Goal: Task Accomplishment & Management: Use online tool/utility

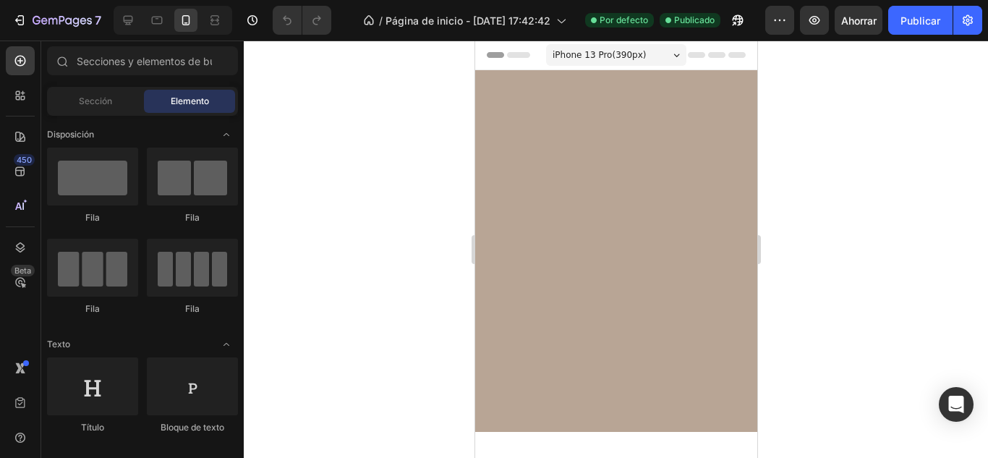
scroll to position [434, 0]
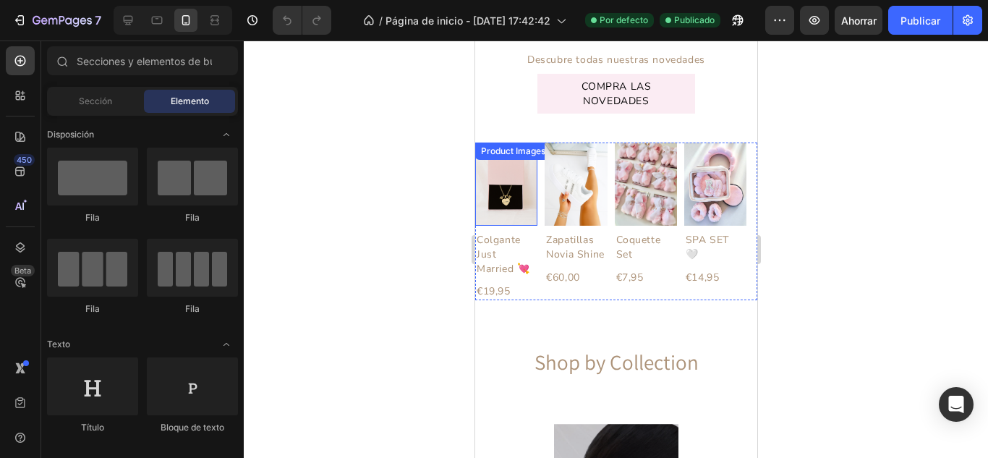
click at [476, 155] on div "Product Images" at bounding box center [513, 151] width 76 height 17
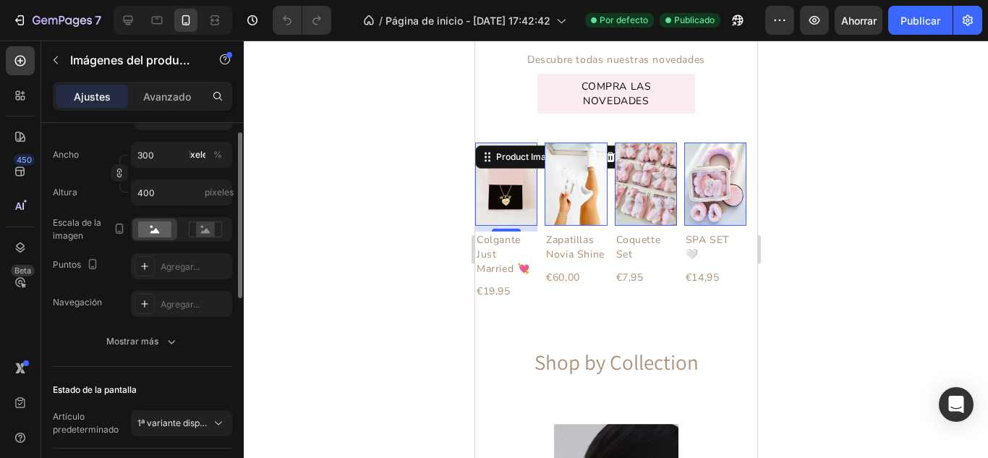
scroll to position [185, 0]
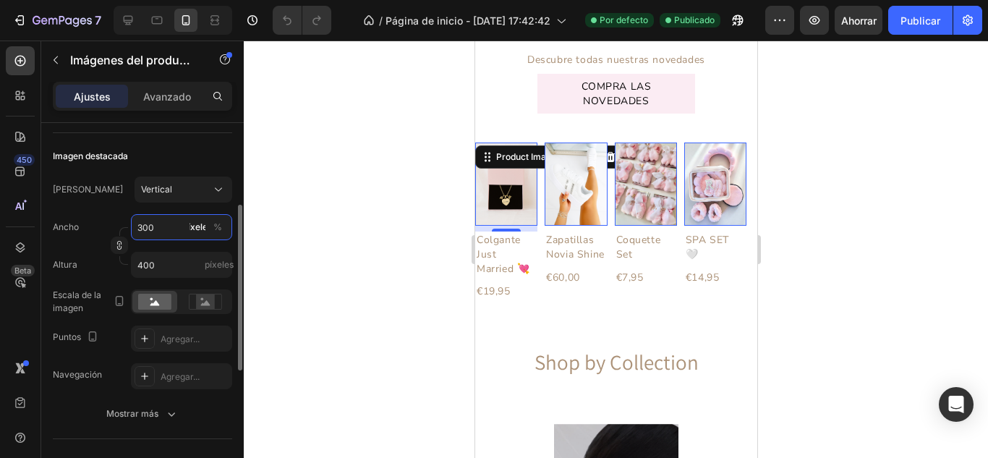
click at [183, 226] on input "300" at bounding box center [181, 227] width 101 height 26
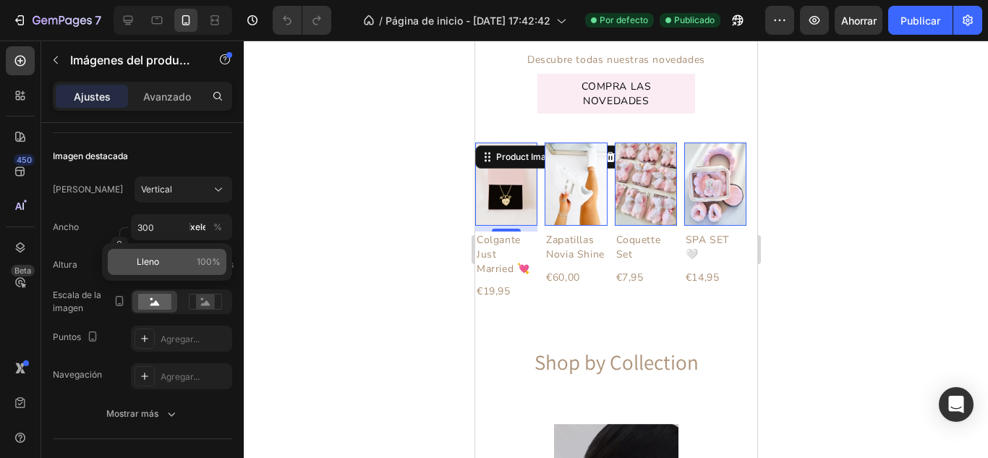
click at [210, 262] on font "100%" at bounding box center [209, 261] width 24 height 11
type input "100"
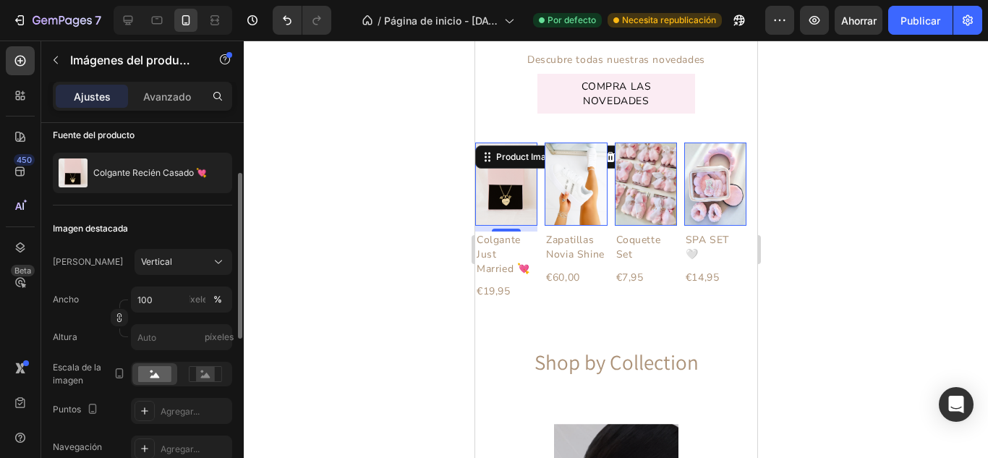
scroll to position [0, 0]
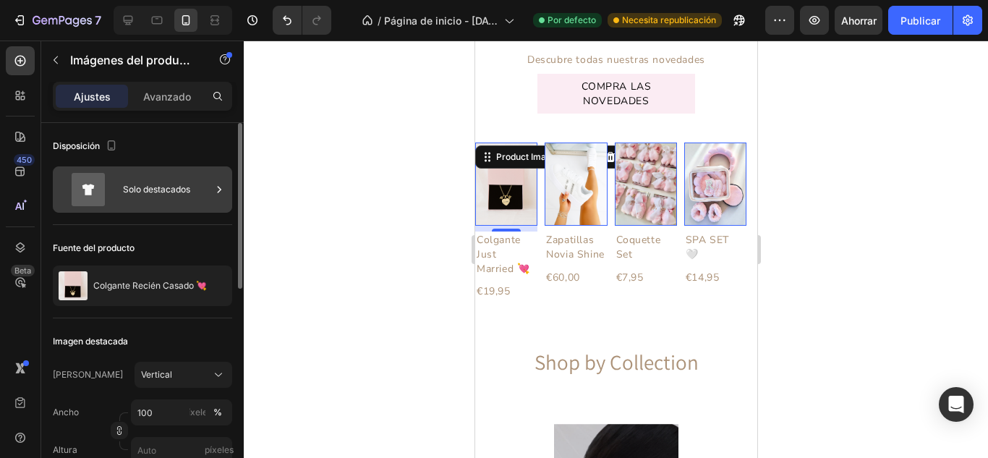
click at [184, 188] on font "Solo destacados" at bounding box center [156, 189] width 67 height 11
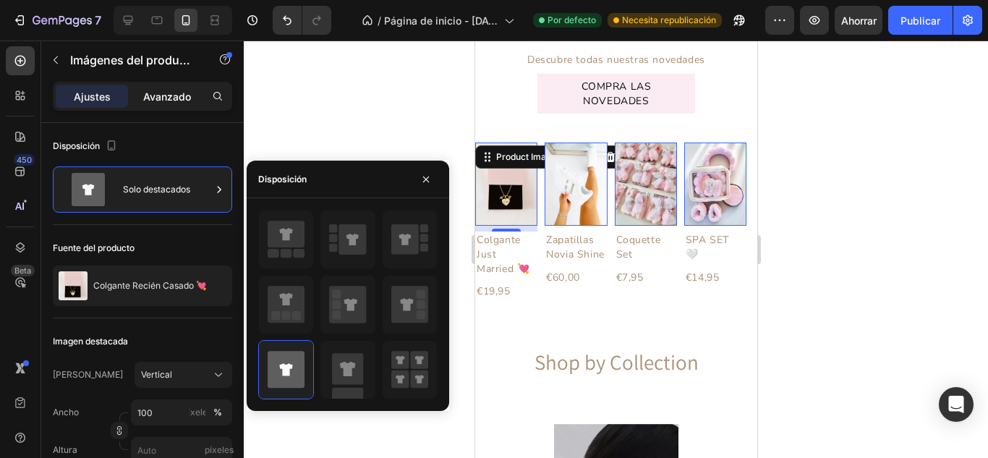
click at [183, 99] on font "Avanzado" at bounding box center [167, 96] width 48 height 12
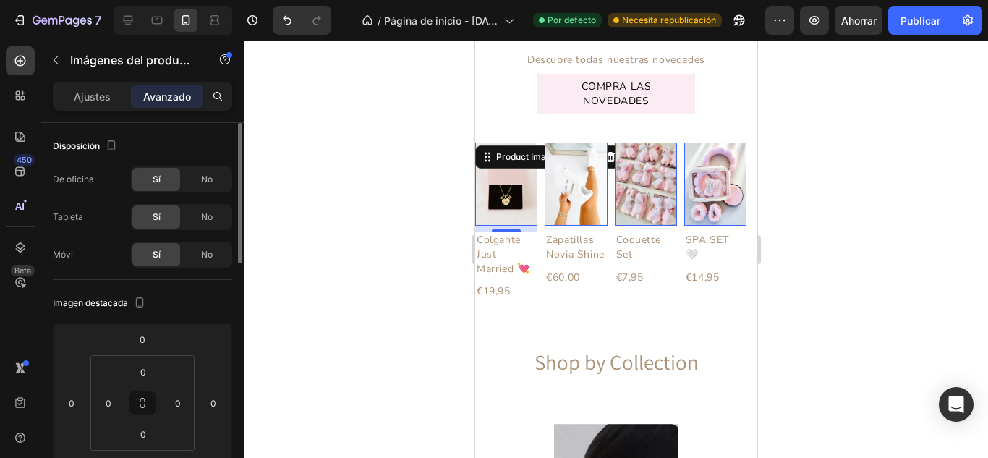
drag, startPoint x: 106, startPoint y: 93, endPoint x: 300, endPoint y: 119, distance: 195.6
click at [104, 93] on font "Ajustes" at bounding box center [92, 96] width 37 height 12
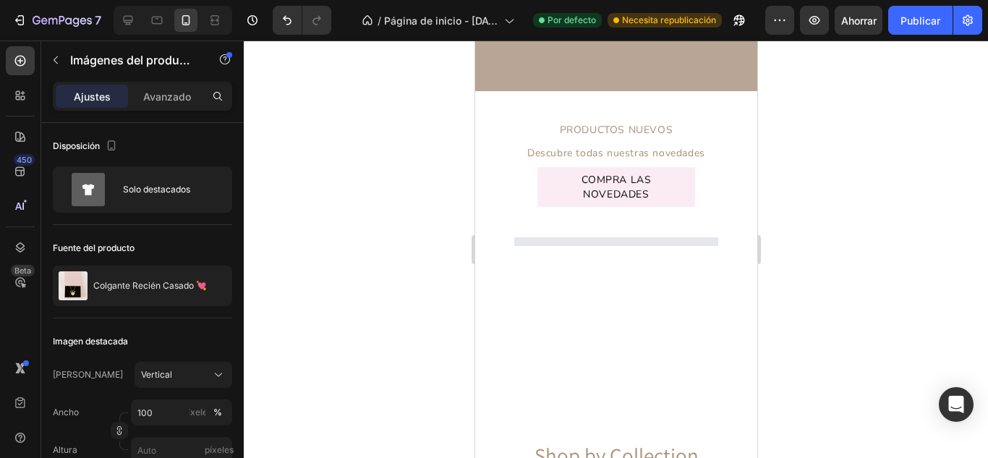
scroll to position [434, 0]
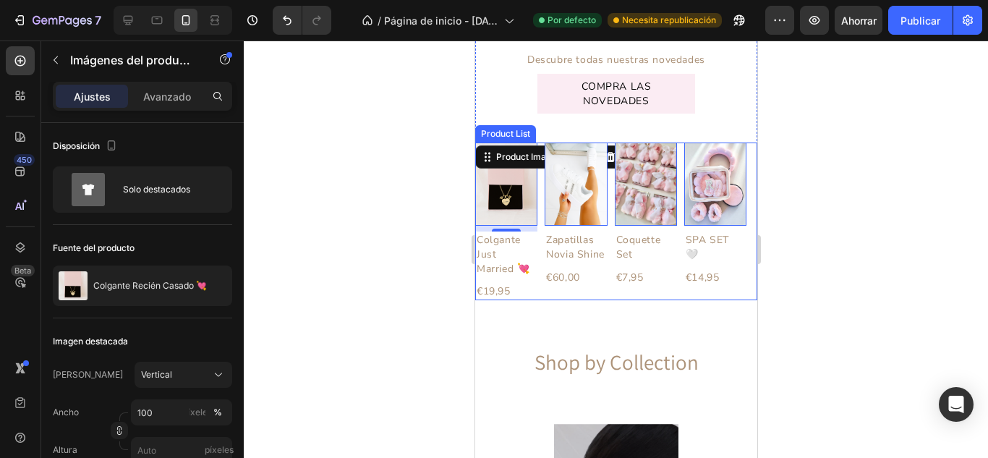
click at [538, 293] on div "Product Images 8 Colgante Just Married 💘 Product Title €19,95 Product Price Pro…" at bounding box center [616, 221] width 282 height 157
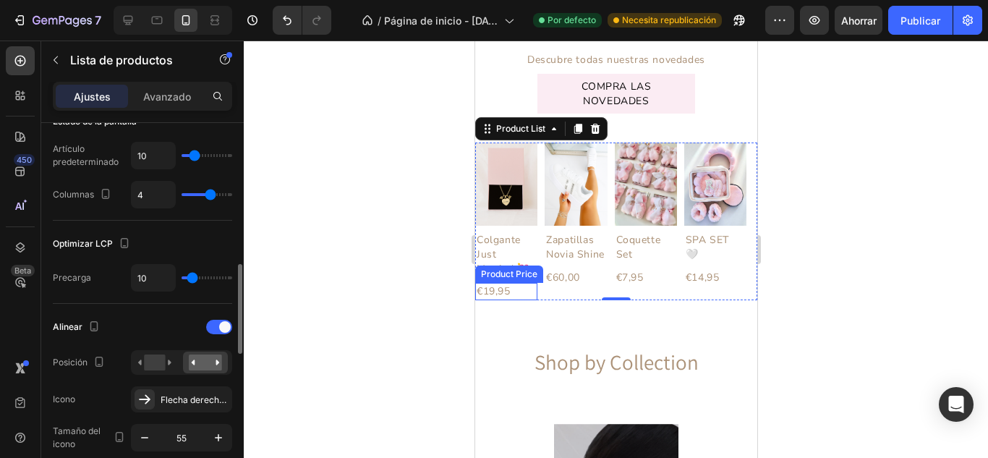
scroll to position [289, 0]
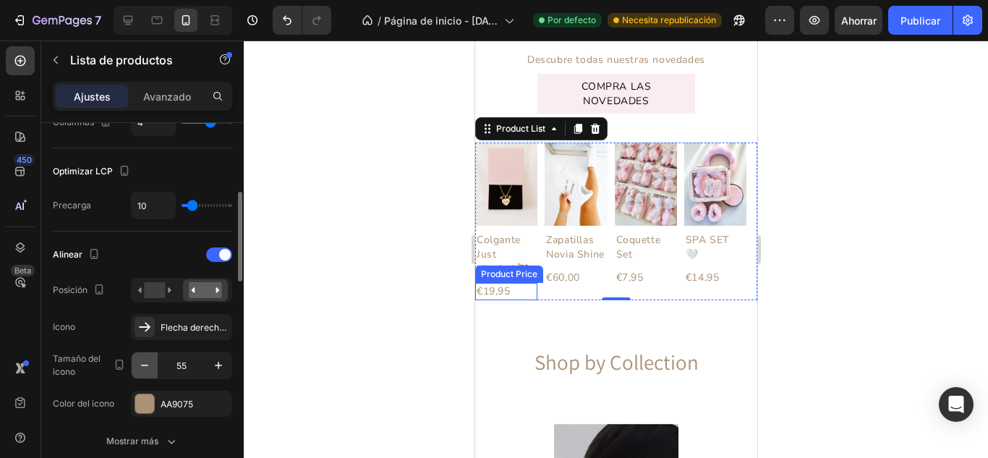
click at [139, 367] on icon "button" at bounding box center [144, 365] width 14 height 14
click at [140, 367] on icon "button" at bounding box center [144, 365] width 14 height 14
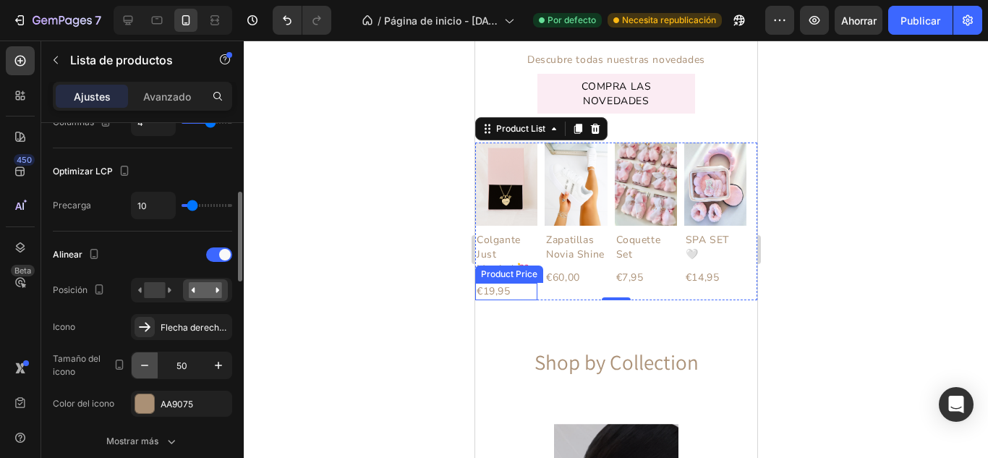
click at [140, 367] on icon "button" at bounding box center [144, 365] width 14 height 14
click at [141, 367] on icon "button" at bounding box center [144, 365] width 14 height 14
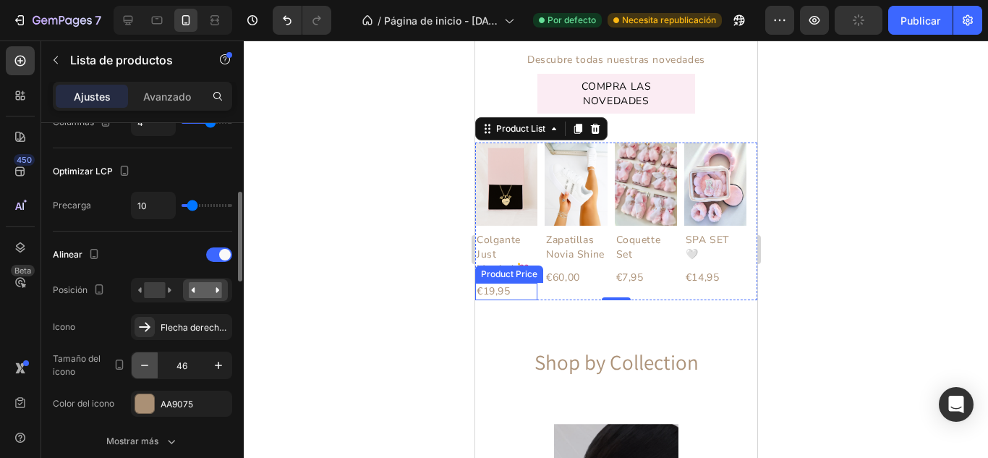
click at [141, 368] on icon "button" at bounding box center [144, 365] width 14 height 14
click at [142, 368] on icon "button" at bounding box center [144, 365] width 14 height 14
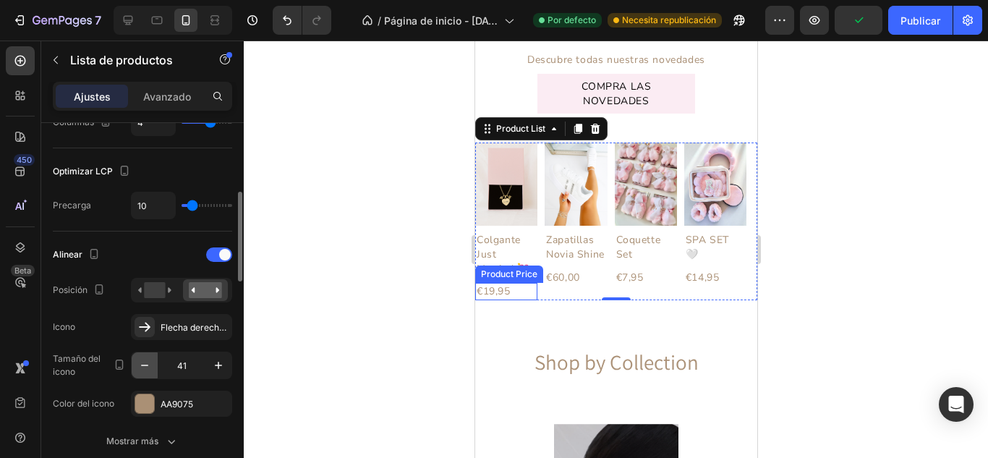
type input "40"
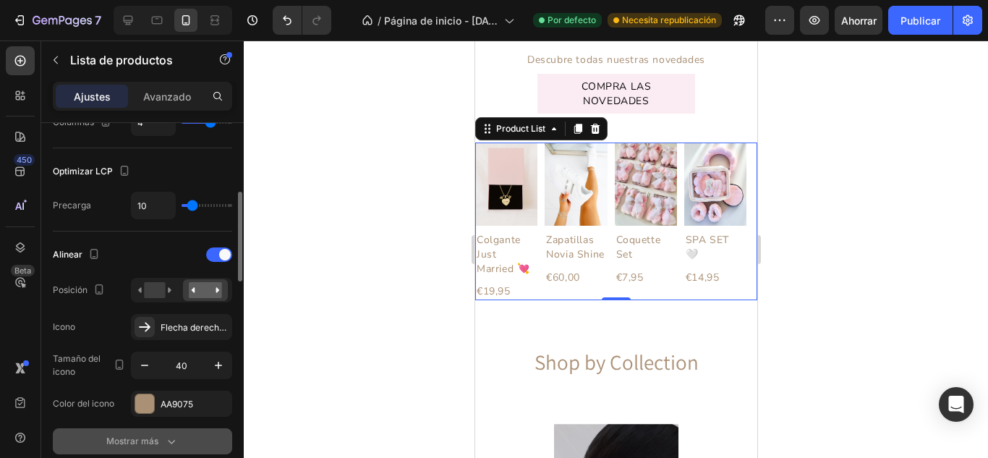
click at [143, 443] on font "Mostrar más" at bounding box center [132, 440] width 52 height 11
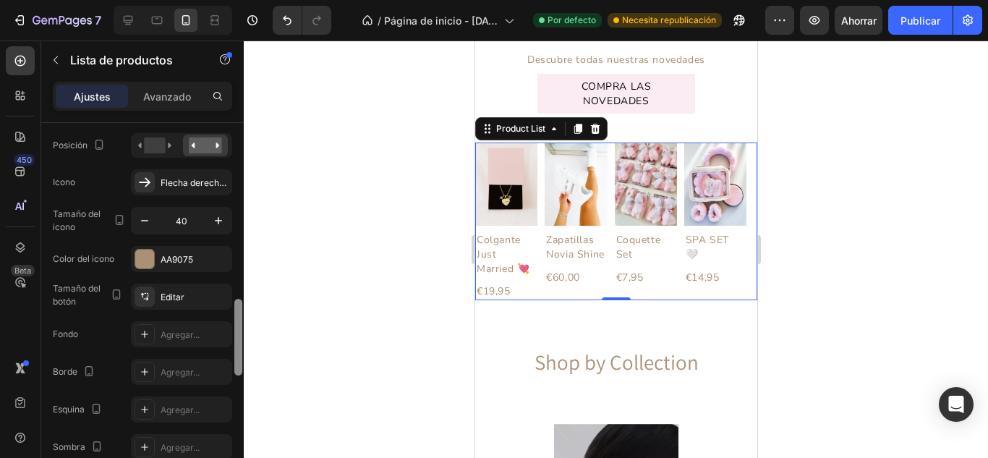
scroll to position [506, 0]
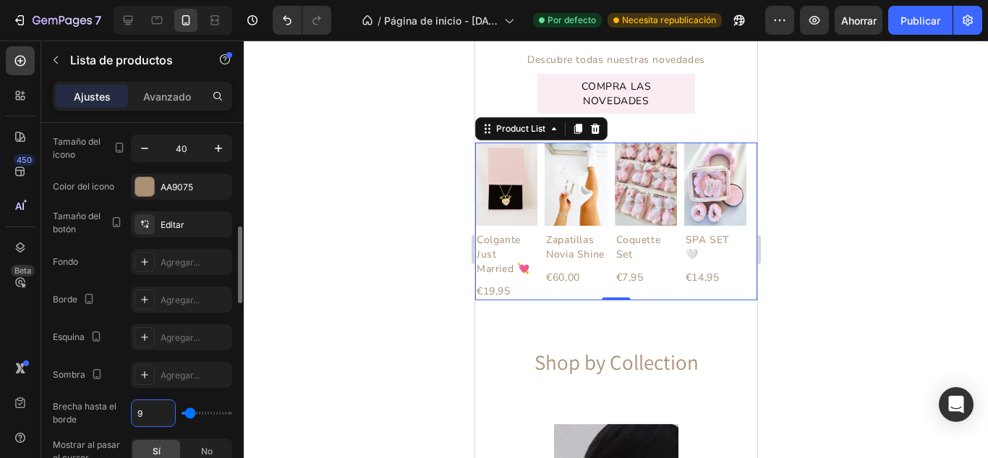
type input "5"
click at [294, 383] on div at bounding box center [616, 249] width 744 height 417
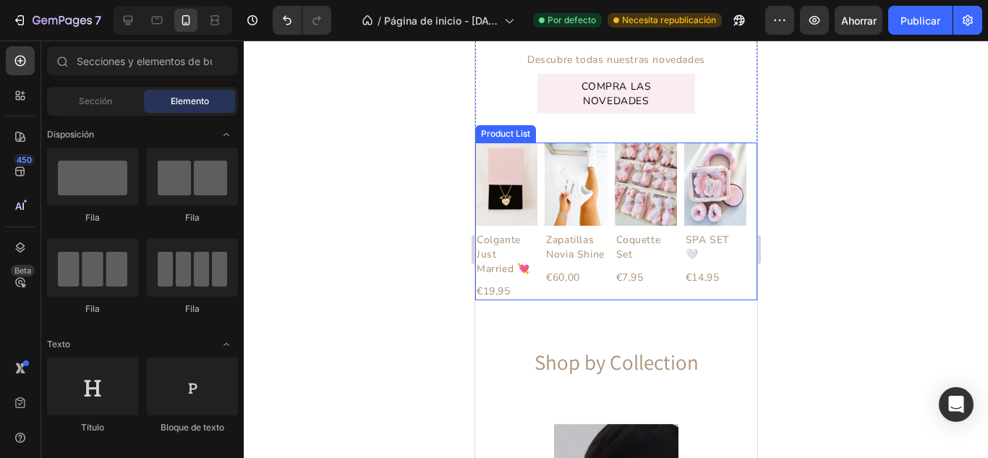
click at [548, 292] on div "Product Images Zapatillas Novia Shine Product Title €60,00 Product Price Produc…" at bounding box center [575, 221] width 62 height 157
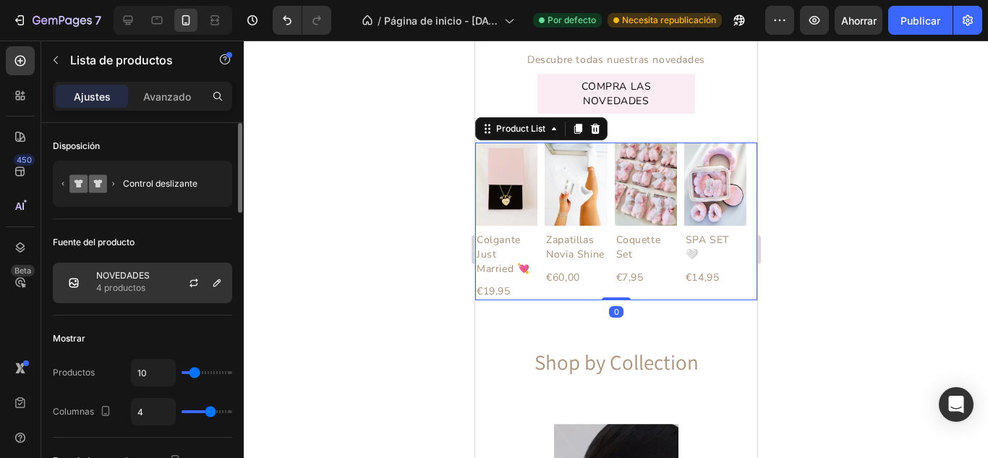
scroll to position [72, 0]
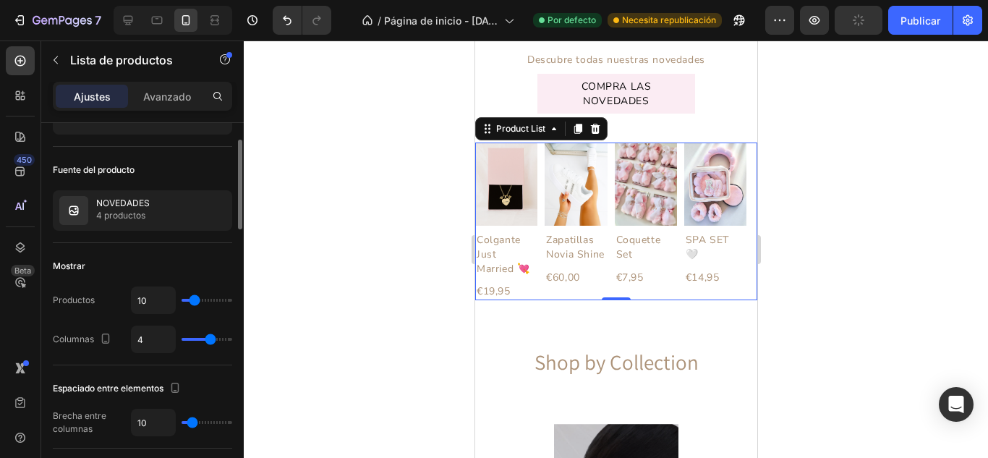
type input "3"
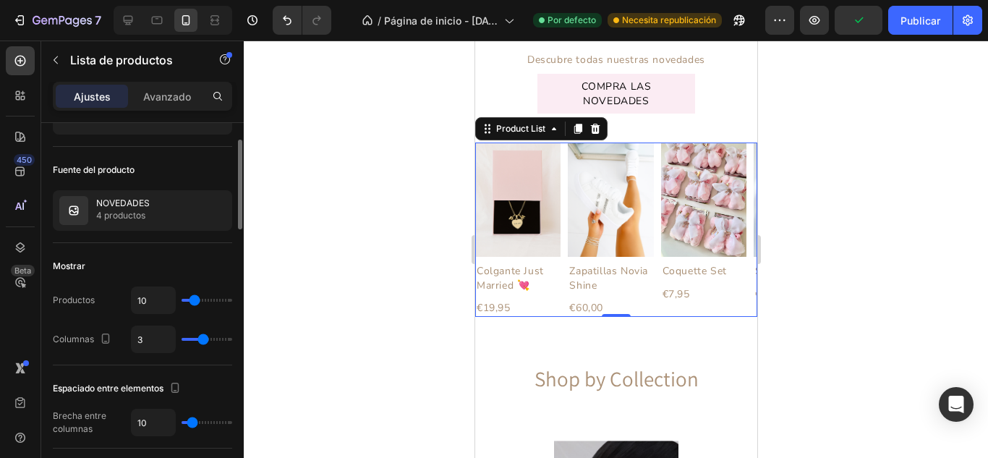
drag, startPoint x: 211, startPoint y: 339, endPoint x: 203, endPoint y: 336, distance: 9.2
type input "3"
click at [203, 338] on input "range" at bounding box center [207, 339] width 51 height 3
click at [135, 20] on icon at bounding box center [128, 20] width 14 height 14
type input "4"
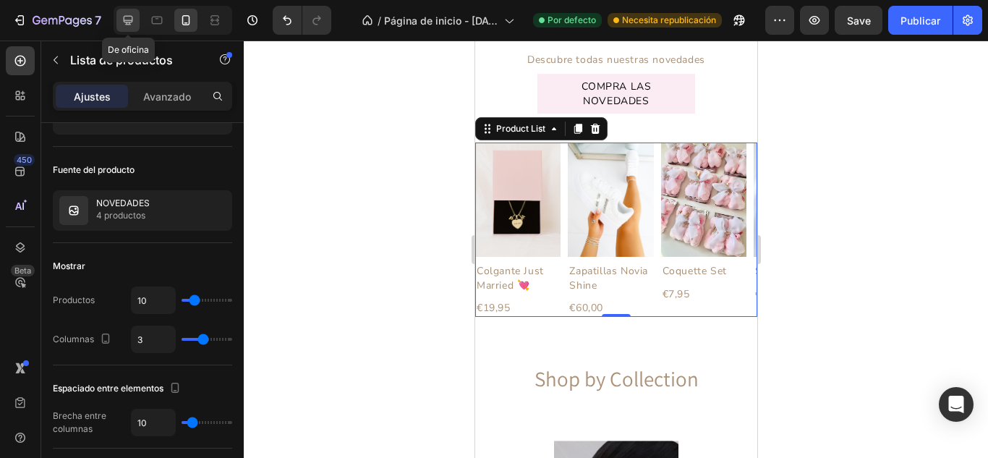
type input "4"
type input "55"
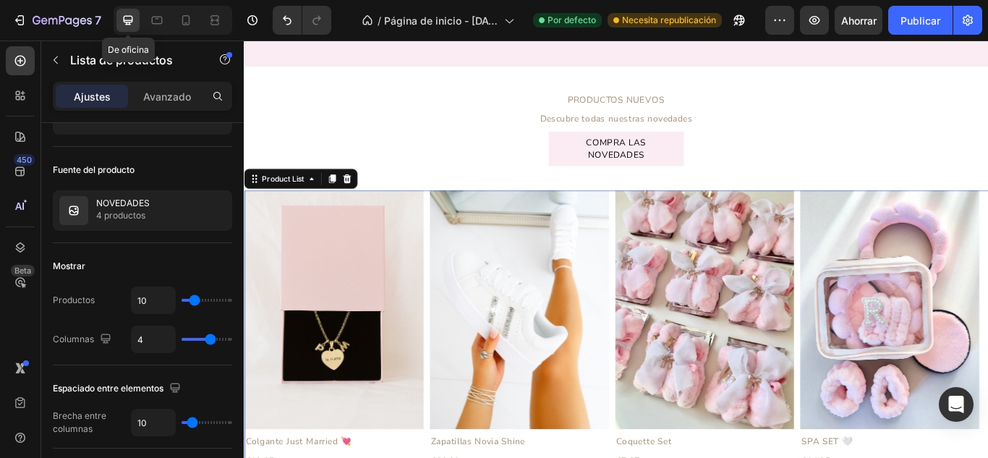
scroll to position [558, 0]
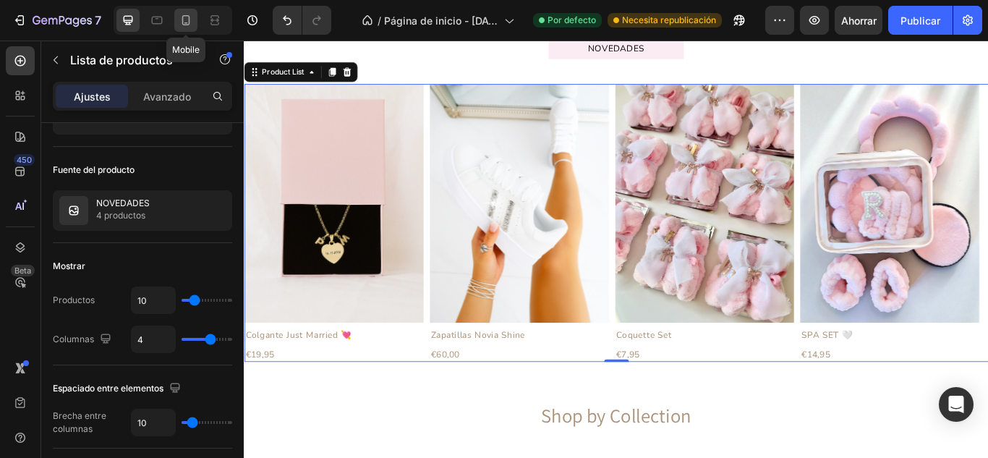
click at [184, 22] on icon at bounding box center [186, 20] width 14 height 14
type input "3"
type input "40"
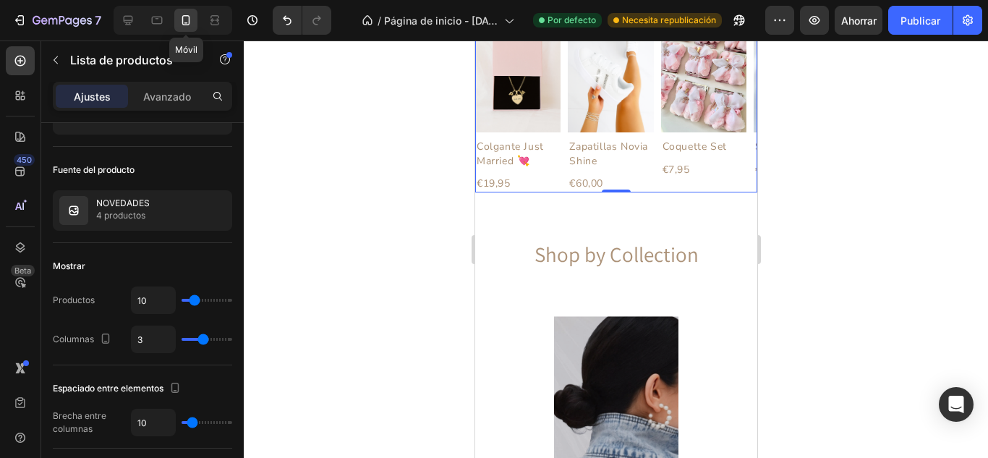
scroll to position [485, 0]
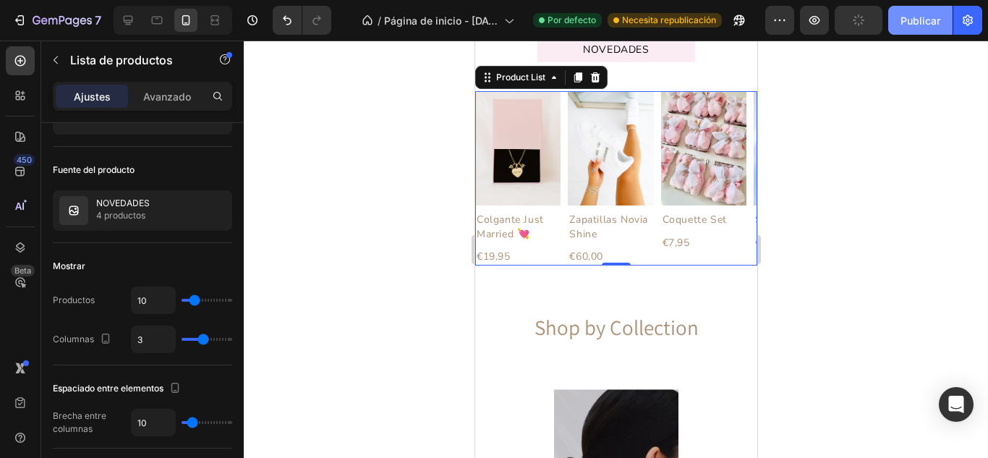
click at [917, 20] on font "Publicar" at bounding box center [921, 20] width 40 height 12
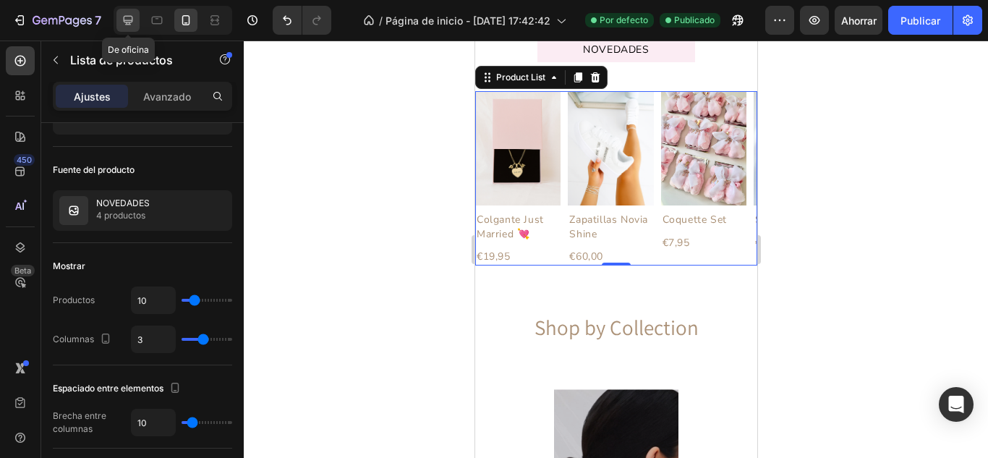
click at [132, 17] on icon at bounding box center [128, 20] width 14 height 14
type input "4"
type input "55"
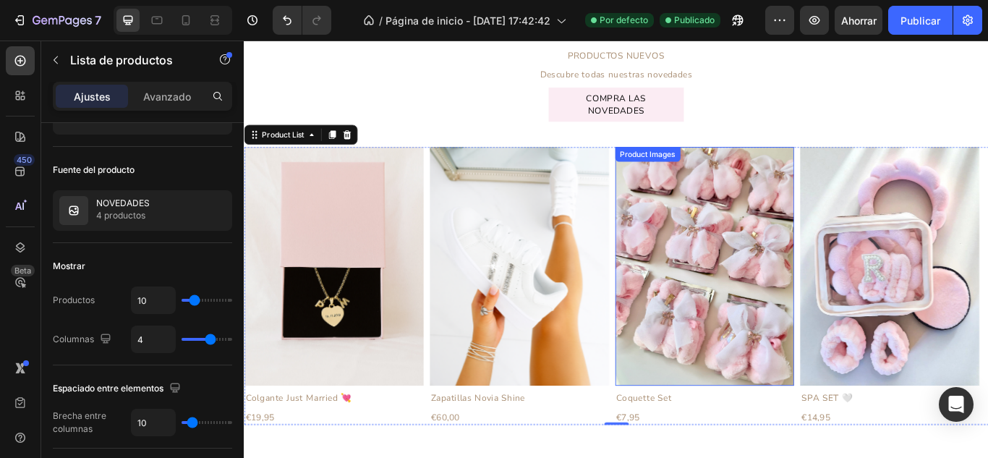
scroll to position [413, 0]
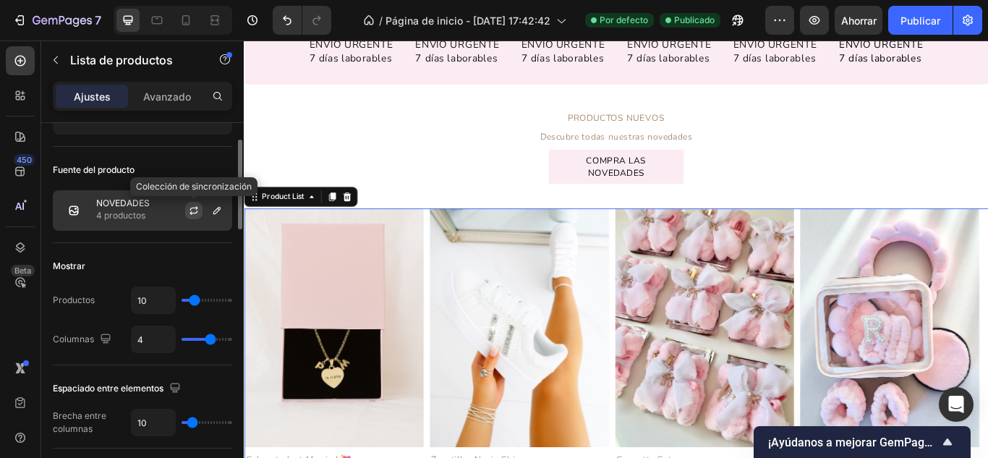
click at [192, 213] on icon "button" at bounding box center [194, 213] width 8 height 4
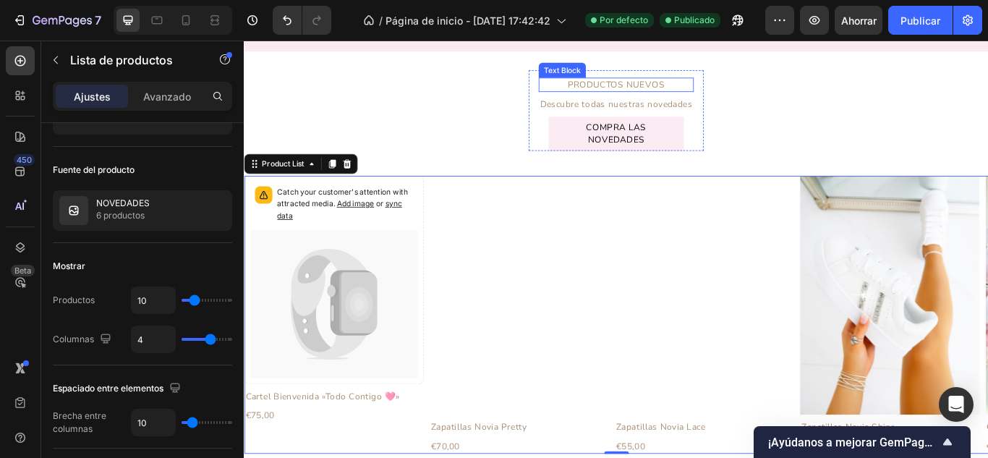
scroll to position [485, 0]
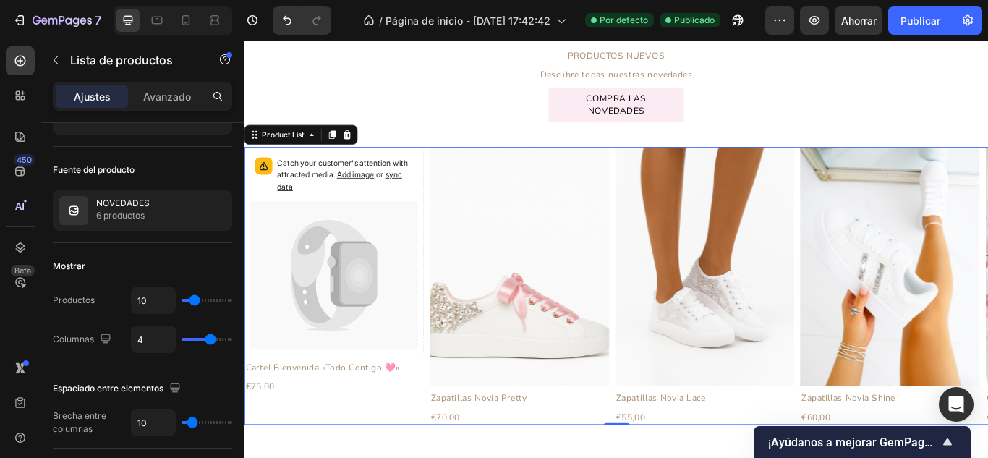
click at [267, 324] on icon "Carousel Back Arrow" at bounding box center [267, 326] width 31 height 26
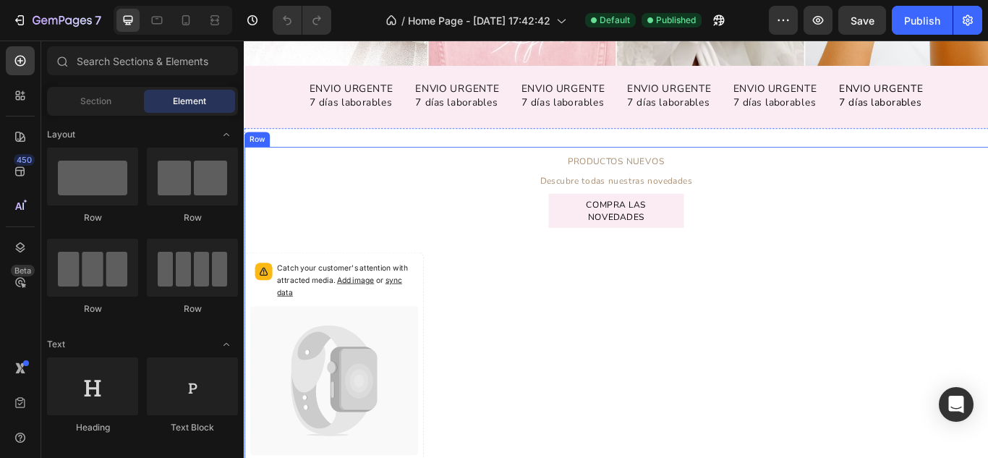
scroll to position [579, 0]
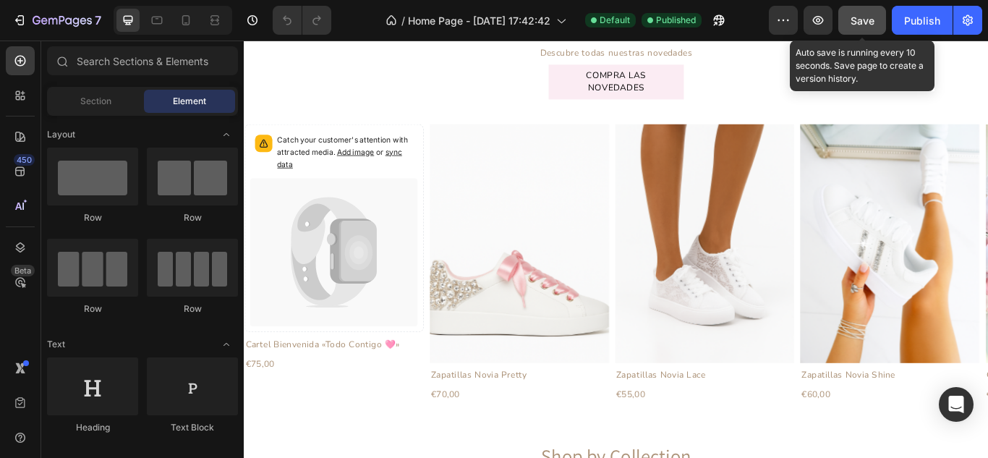
click at [857, 20] on span "Save" at bounding box center [863, 20] width 24 height 12
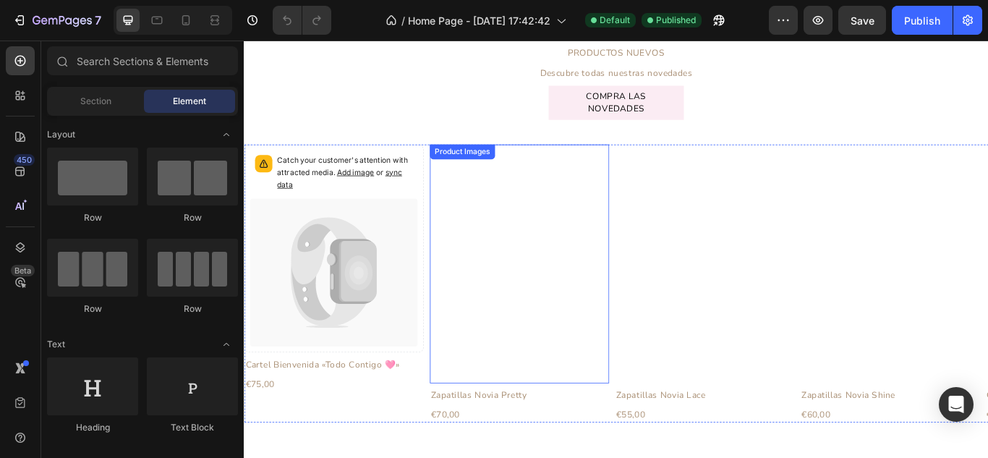
scroll to position [579, 0]
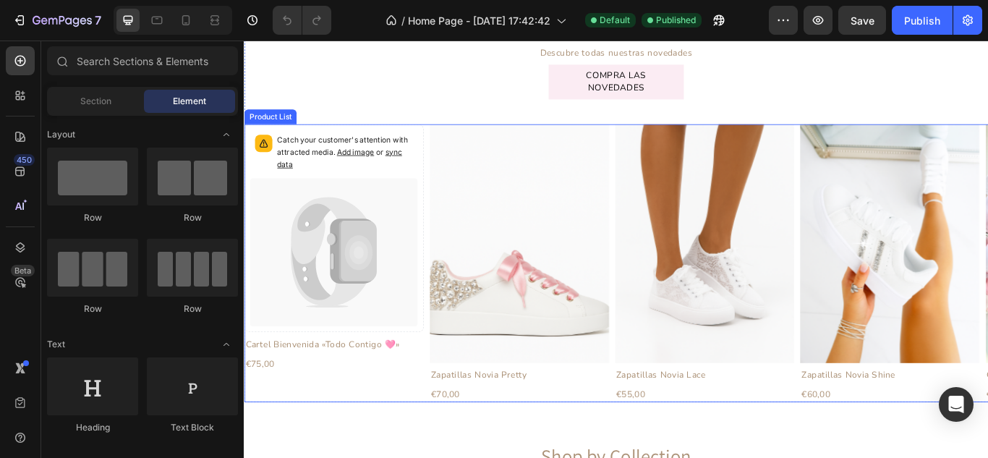
click at [282, 444] on div "Catch your customer's attention with attracted media. Add image or sync data Pr…" at bounding box center [348, 300] width 209 height 324
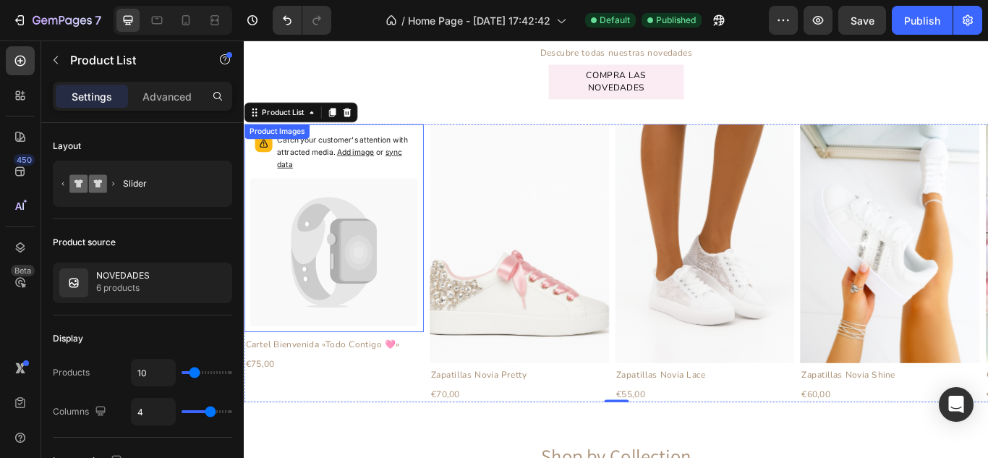
click at [403, 281] on icon at bounding box center [348, 288] width 196 height 174
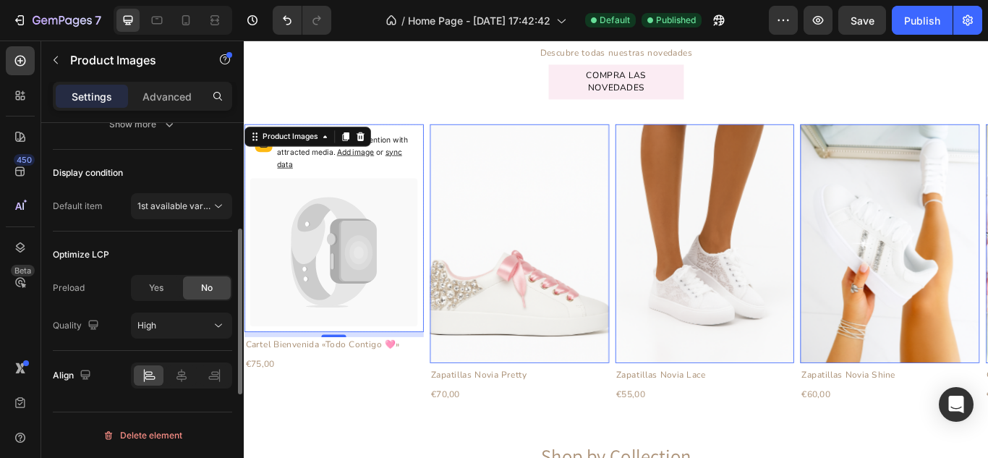
scroll to position [402, 0]
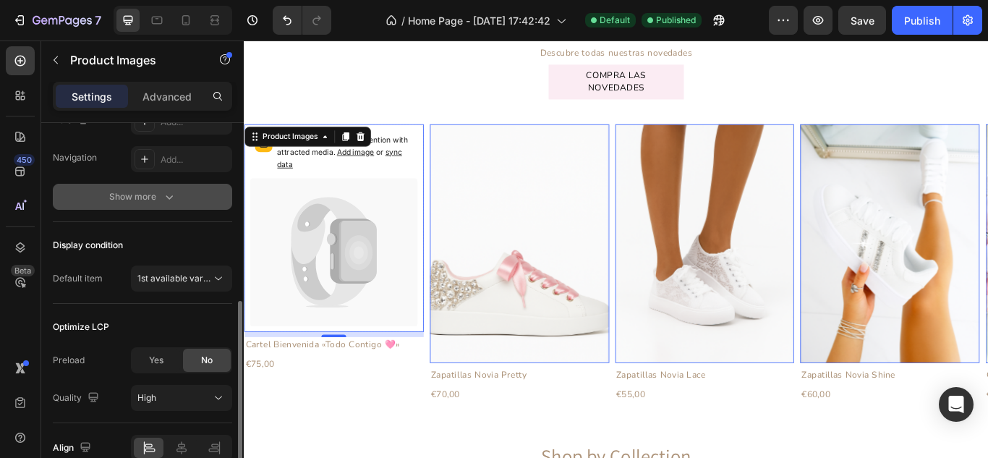
click at [148, 194] on div "Show more" at bounding box center [142, 197] width 67 height 14
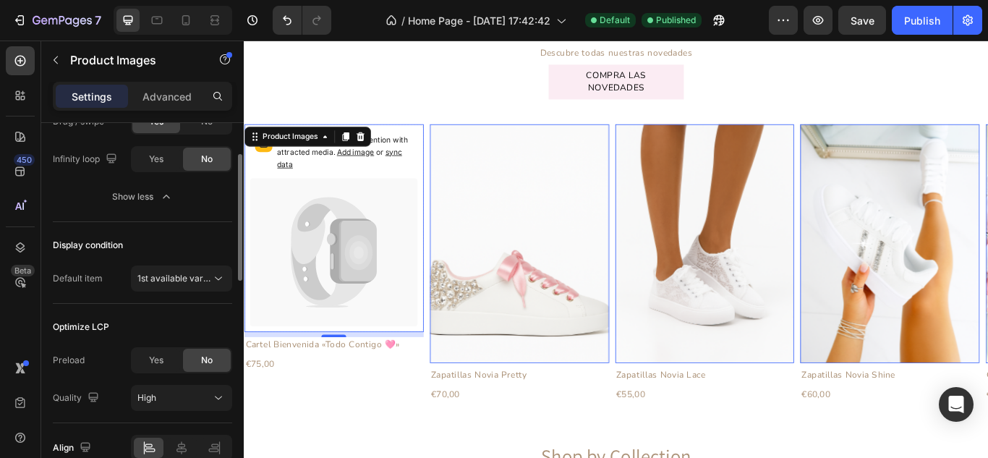
scroll to position [522, 0]
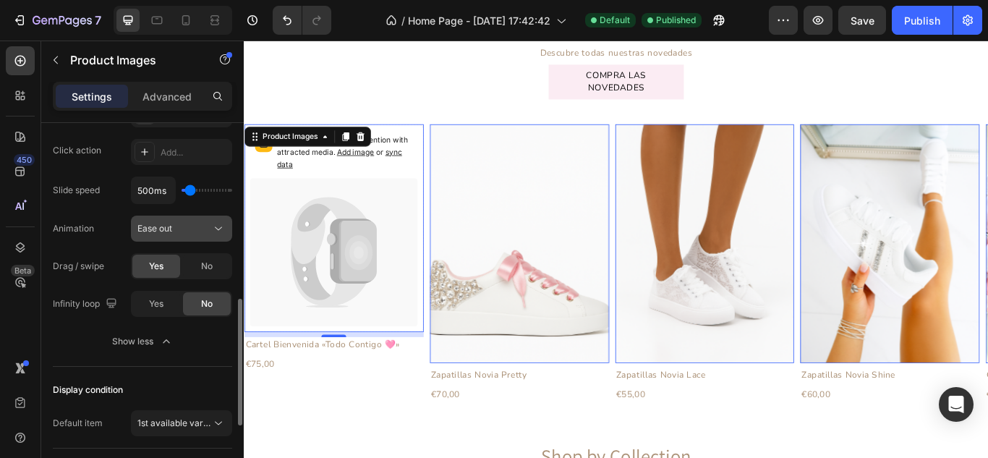
click at [192, 222] on div "Ease out" at bounding box center [174, 228] width 74 height 13
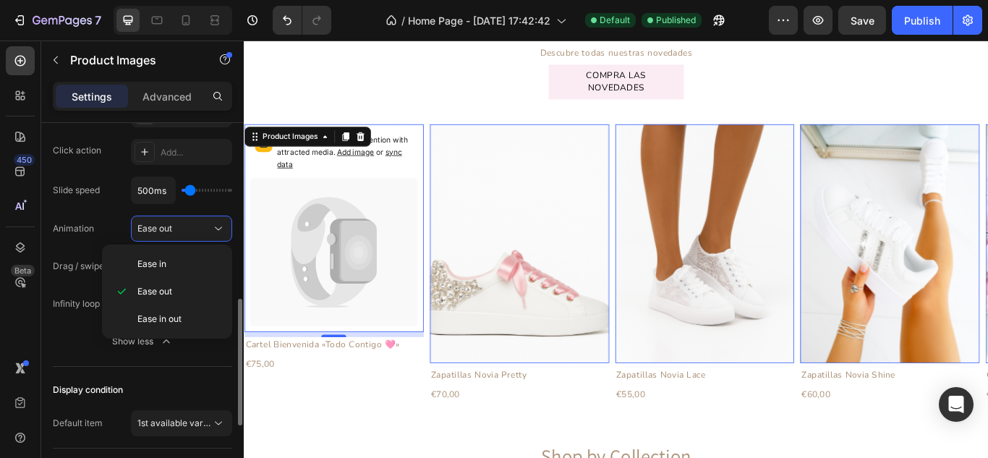
click at [95, 226] on div "Animation Ease out" at bounding box center [142, 229] width 179 height 26
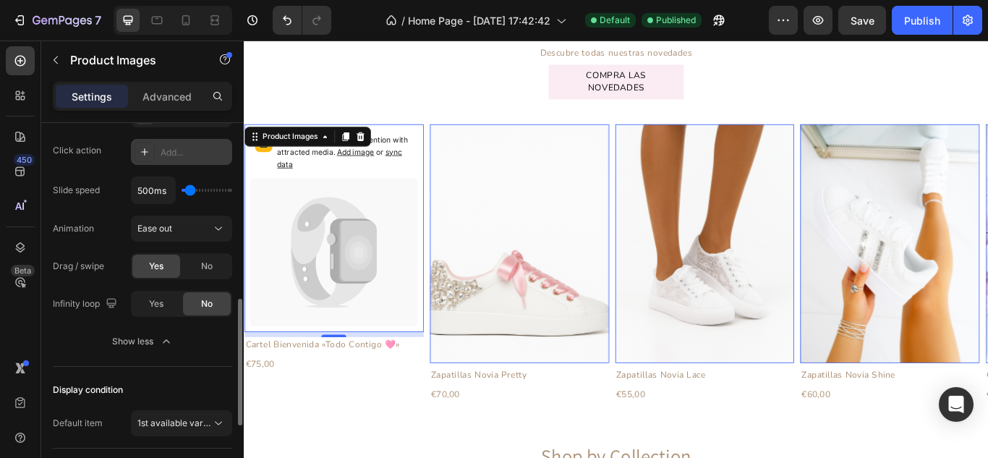
click at [182, 148] on div "Add..." at bounding box center [195, 152] width 68 height 13
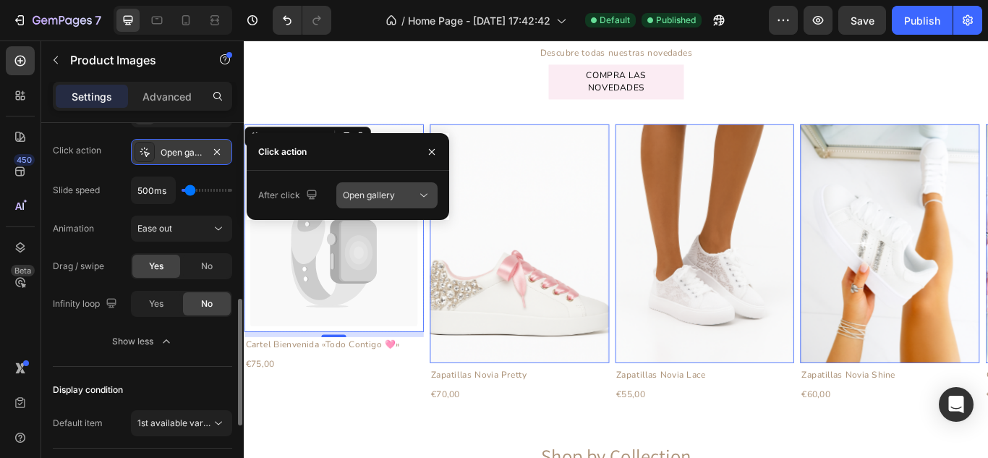
click at [409, 190] on div "Open gallery" at bounding box center [380, 195] width 74 height 13
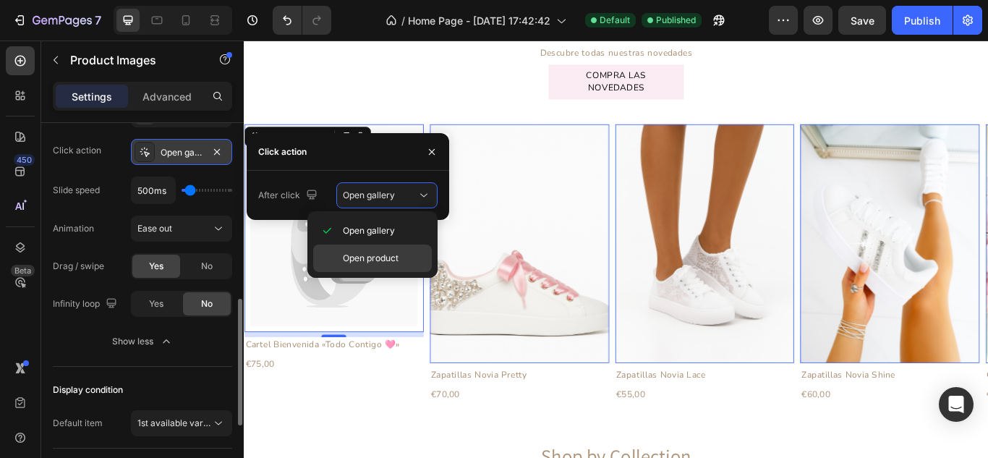
click at [377, 246] on div "Open product" at bounding box center [372, 258] width 119 height 27
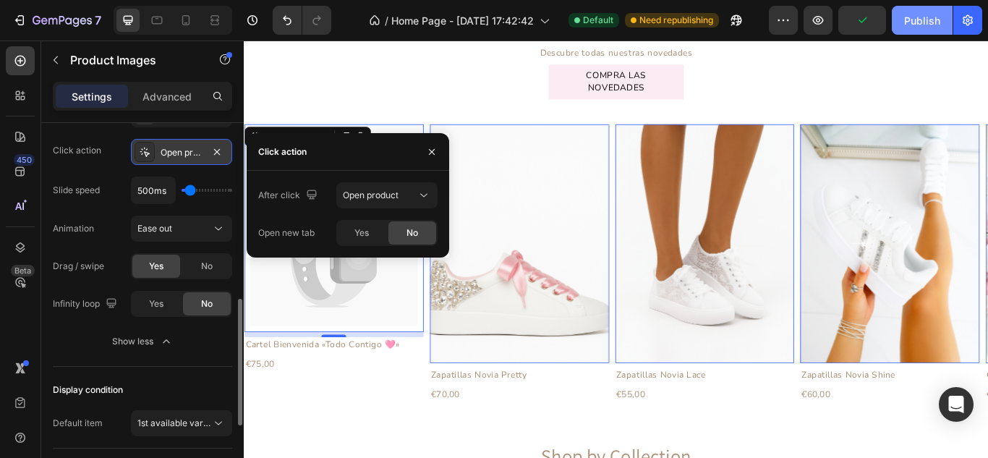
click at [911, 14] on div "Publish" at bounding box center [922, 20] width 36 height 15
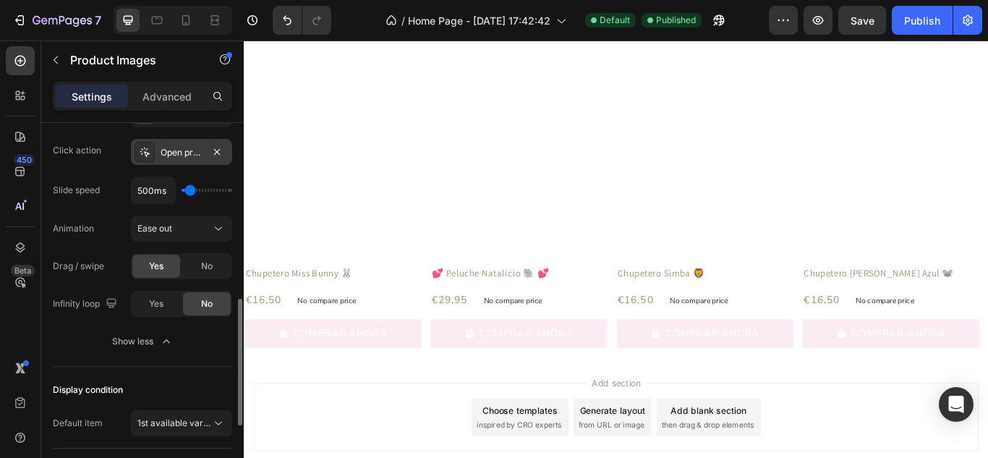
scroll to position [2181, 0]
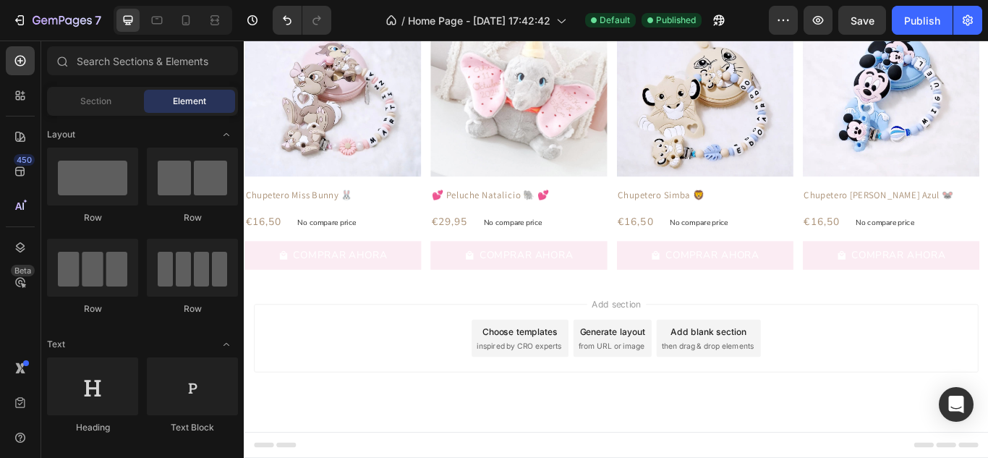
click at [582, 389] on div "Choose templates inspired by CRO experts" at bounding box center [565, 387] width 113 height 43
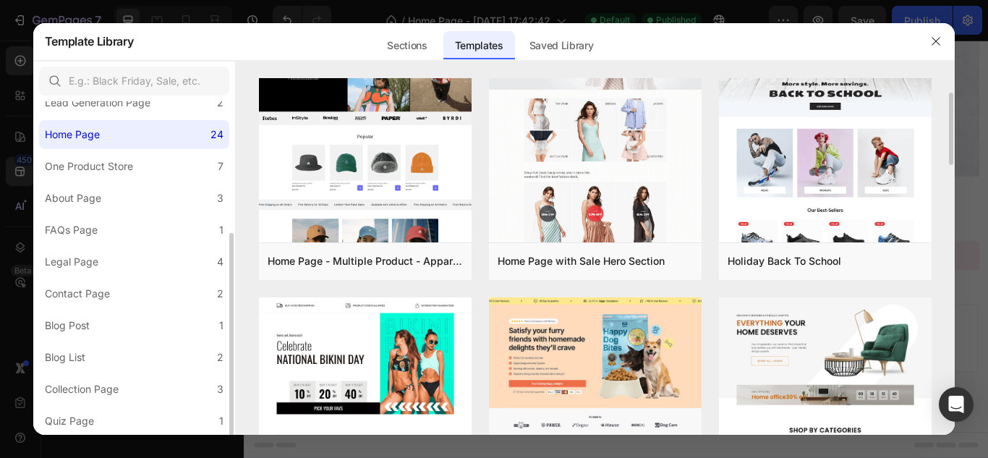
scroll to position [0, 0]
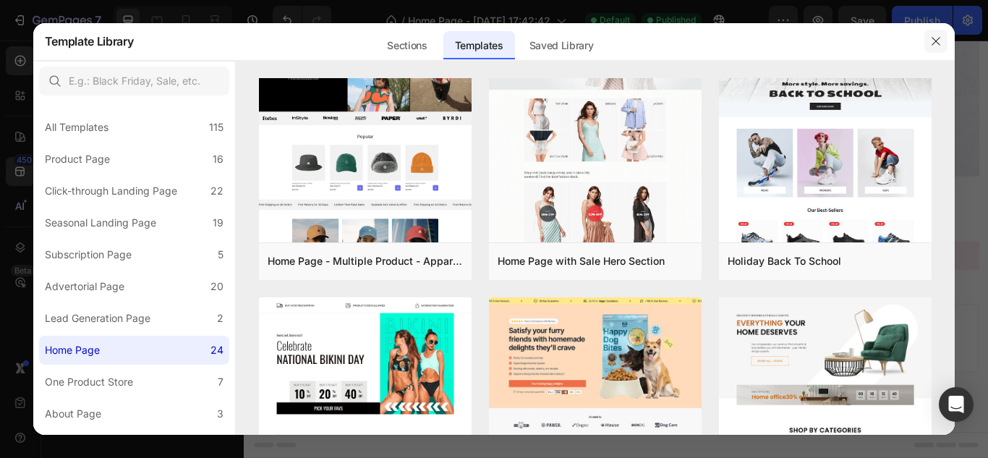
click at [942, 37] on icon "button" at bounding box center [936, 41] width 12 height 12
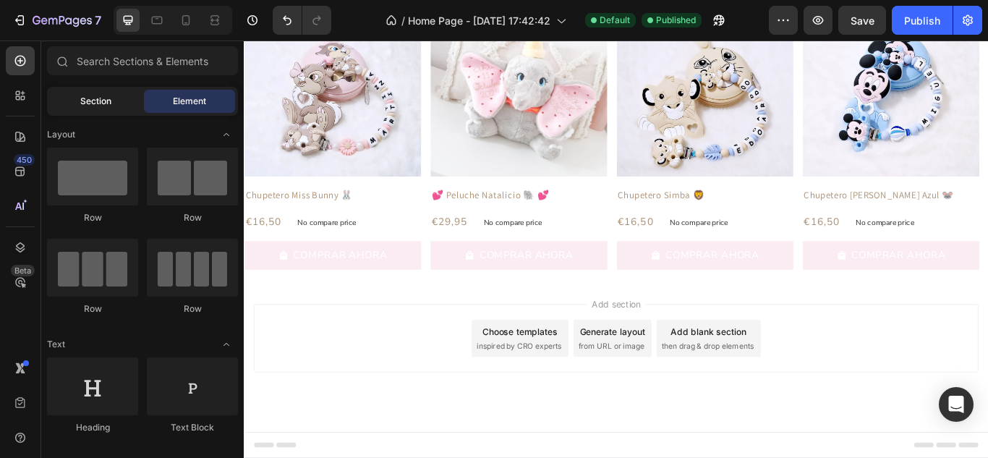
click at [99, 96] on span "Section" at bounding box center [95, 101] width 31 height 13
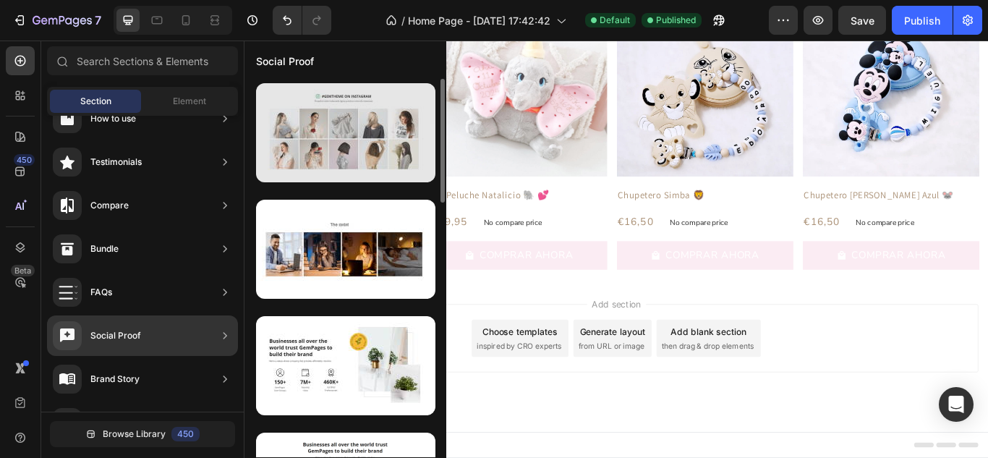
click at [363, 153] on div at bounding box center [345, 132] width 179 height 99
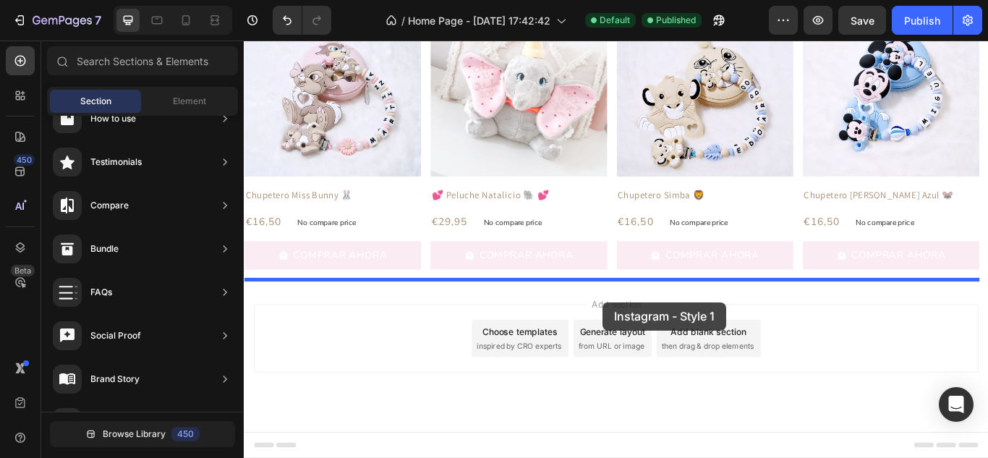
drag, startPoint x: 600, startPoint y: 187, endPoint x: 661, endPoint y: 346, distance: 170.6
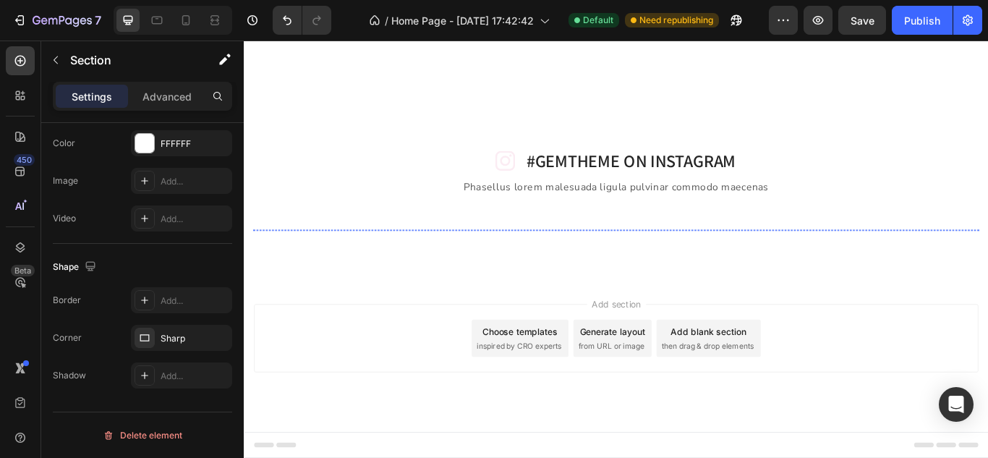
scroll to position [2615, 0]
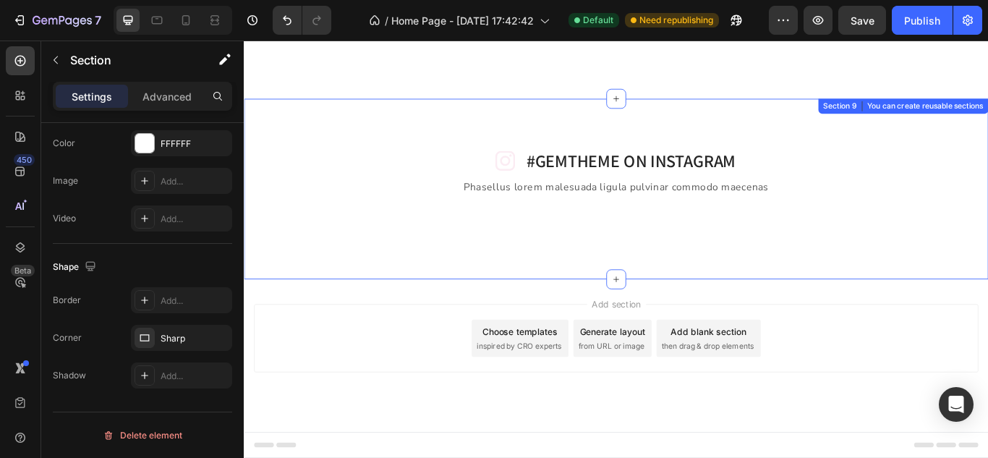
click at [471, 319] on div "Icon #GEMTHEME ON INSTAGRAM Heading Row Phasellus lorem malesuada ligula pulvin…" at bounding box center [678, 214] width 868 height 211
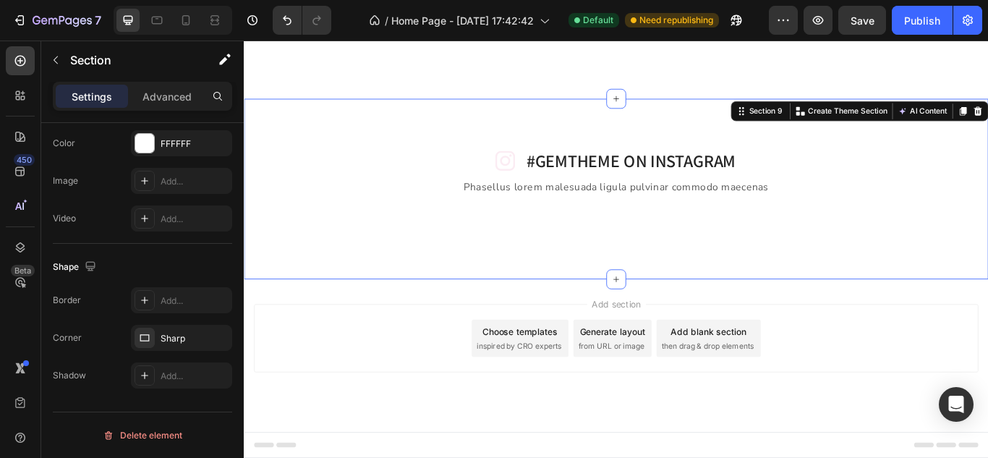
click at [441, 319] on div "Icon #GEMTHEME ON INSTAGRAM Heading Row Phasellus lorem malesuada ligula pulvin…" at bounding box center [678, 214] width 868 height 211
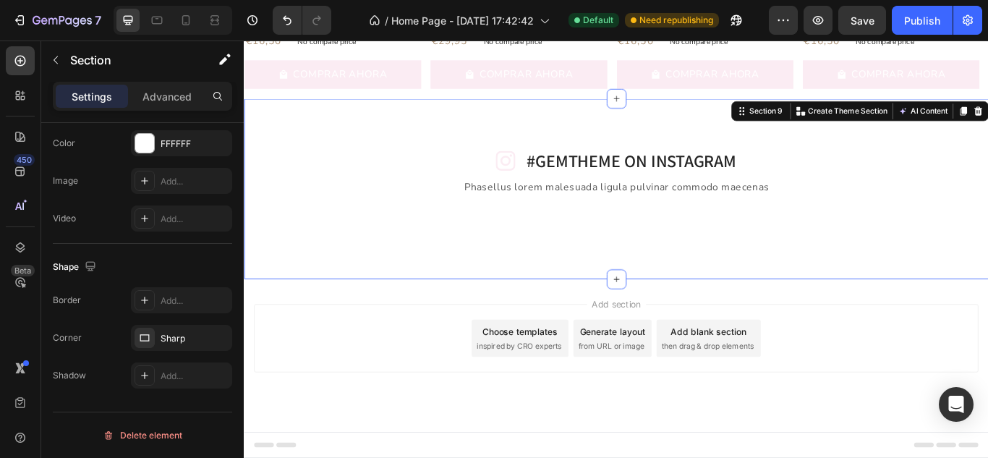
scroll to position [2398, 0]
click at [273, 113] on div "Icon #GEMTHEME ON INSTAGRAM Heading Row Phasellus lorem malesuada ligula pulvin…" at bounding box center [678, 214] width 868 height 211
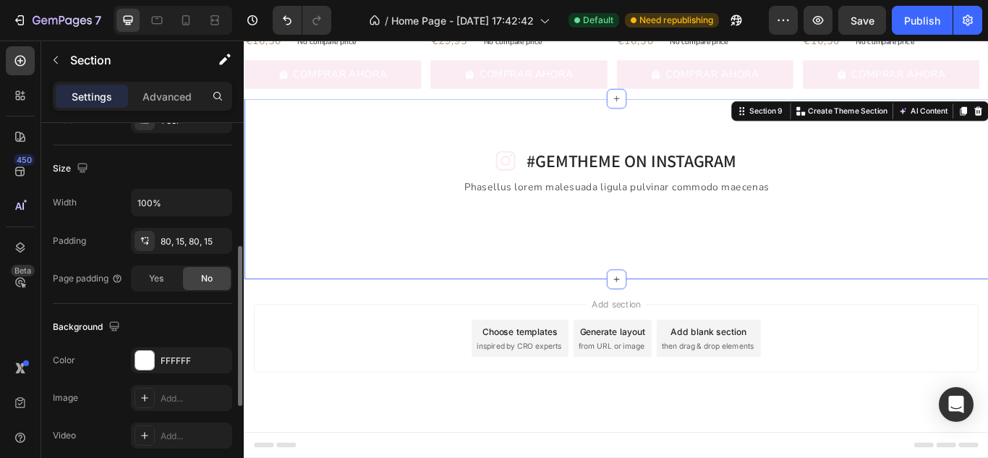
scroll to position [217, 0]
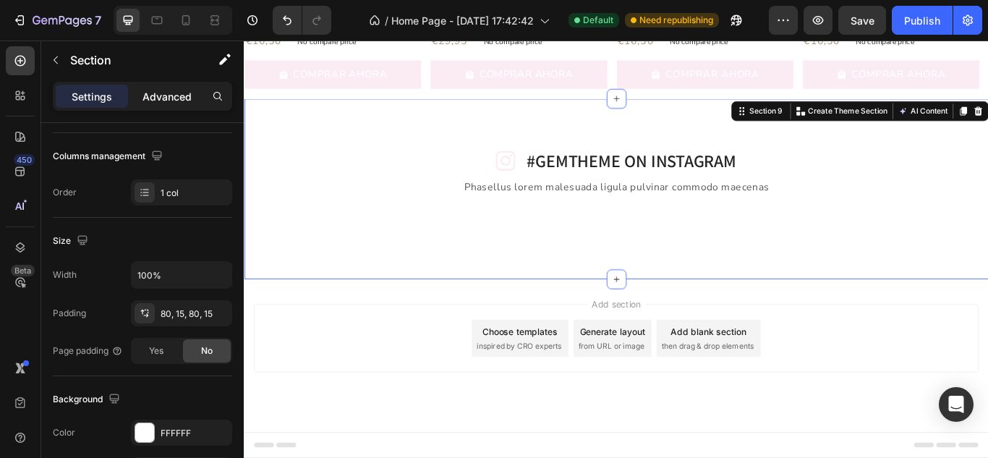
click at [156, 86] on div "Advanced" at bounding box center [167, 96] width 72 height 23
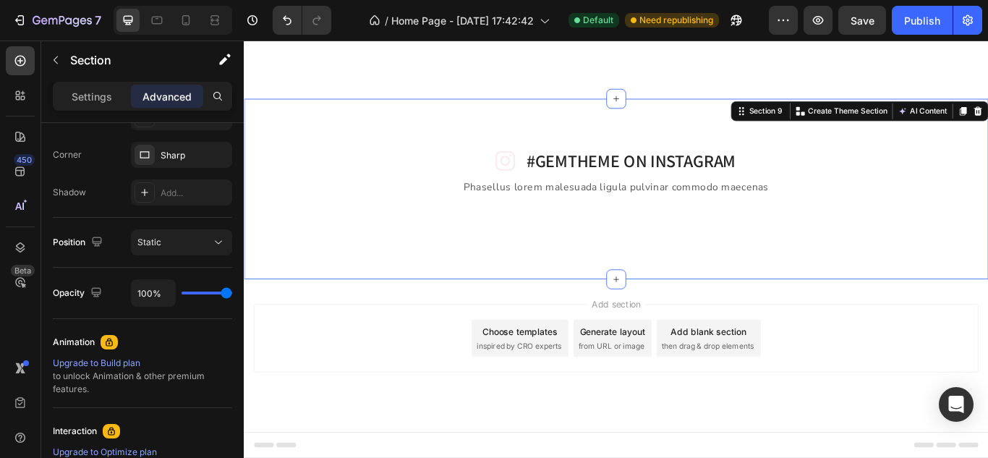
scroll to position [2687, 0]
click at [277, 318] on div "Icon #GEMTHEME ON INSTAGRAM Heading Row Phasellus lorem malesuada ligula pulvin…" at bounding box center [678, 214] width 868 height 211
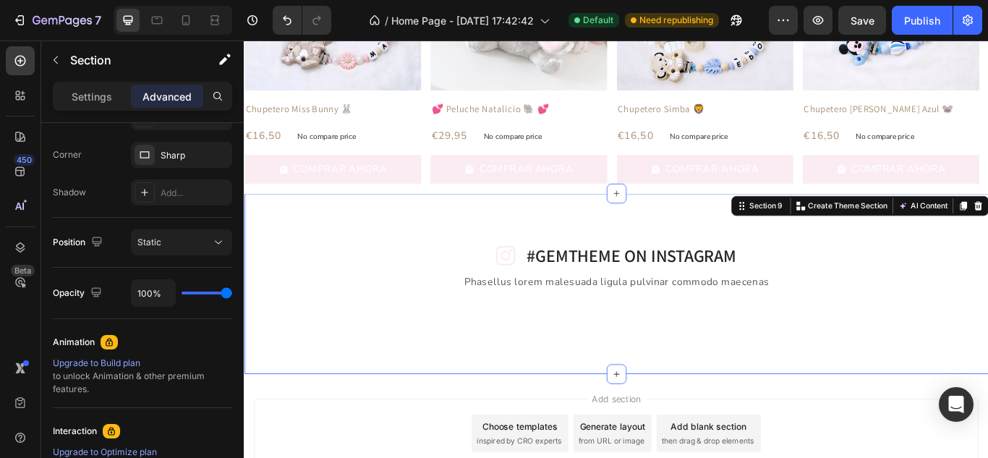
scroll to position [2181, 0]
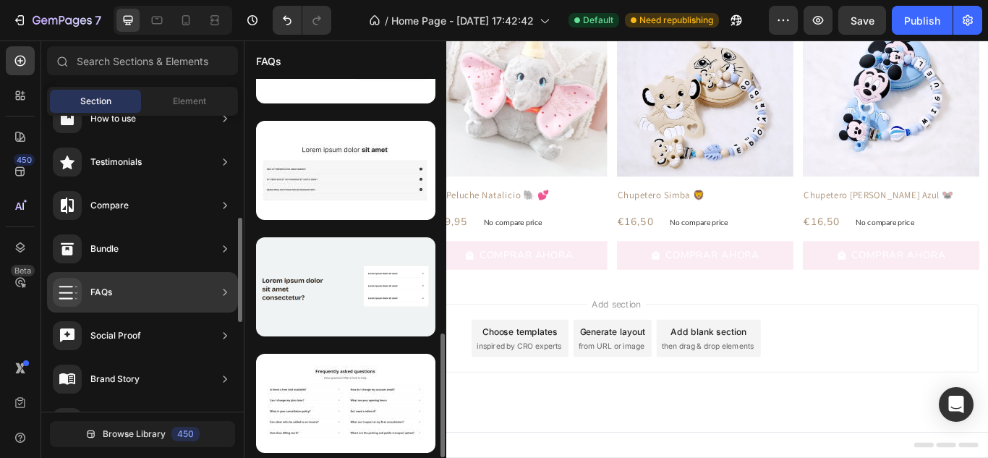
scroll to position [362, 0]
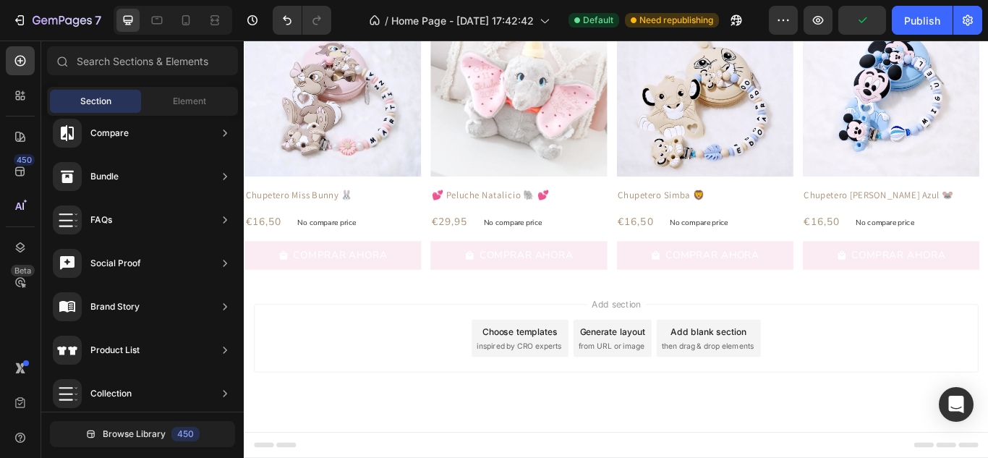
click at [808, 379] on div "Add blank section" at bounding box center [785, 380] width 88 height 15
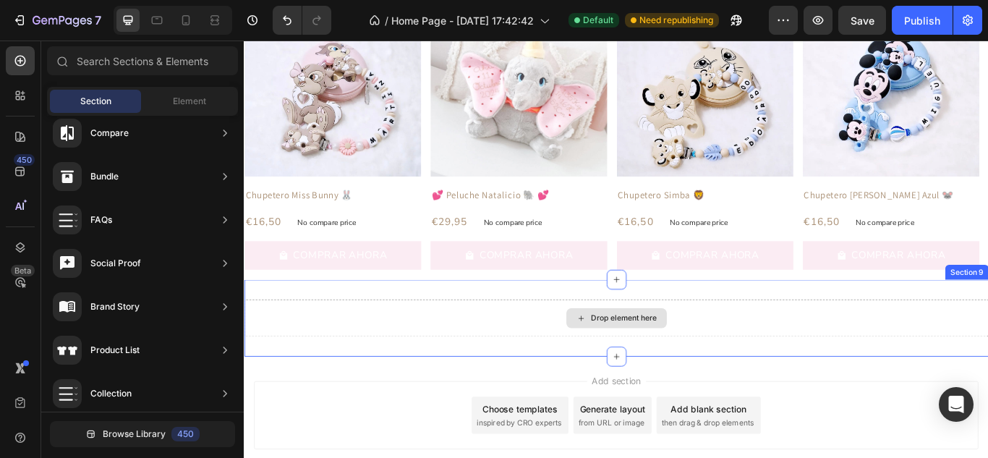
click at [653, 362] on div "Drop element here" at bounding box center [686, 364] width 77 height 12
click at [679, 315] on div at bounding box center [677, 318] width 23 height 23
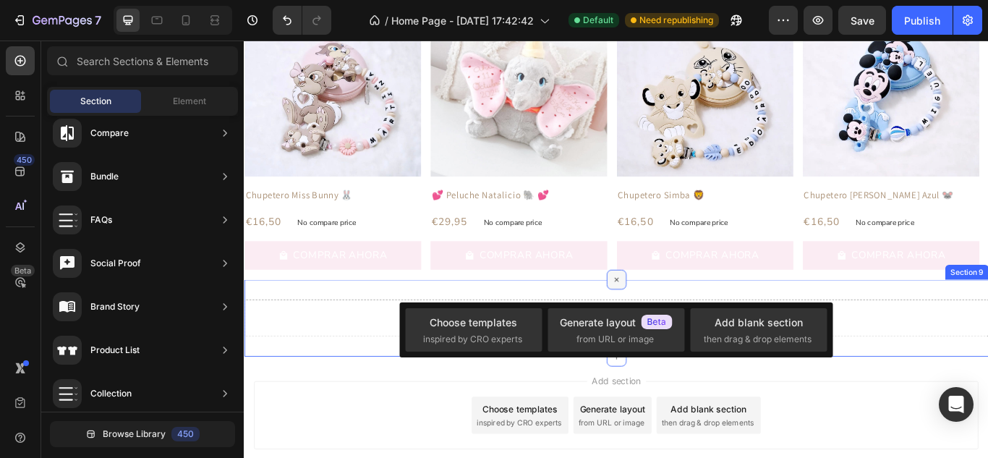
click at [679, 315] on div at bounding box center [677, 318] width 23 height 23
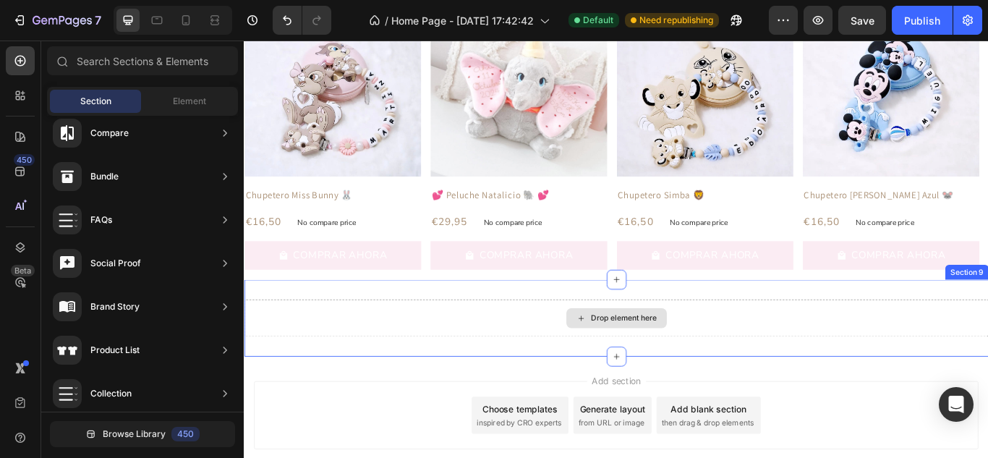
click at [673, 359] on div "Drop element here" at bounding box center [686, 364] width 77 height 12
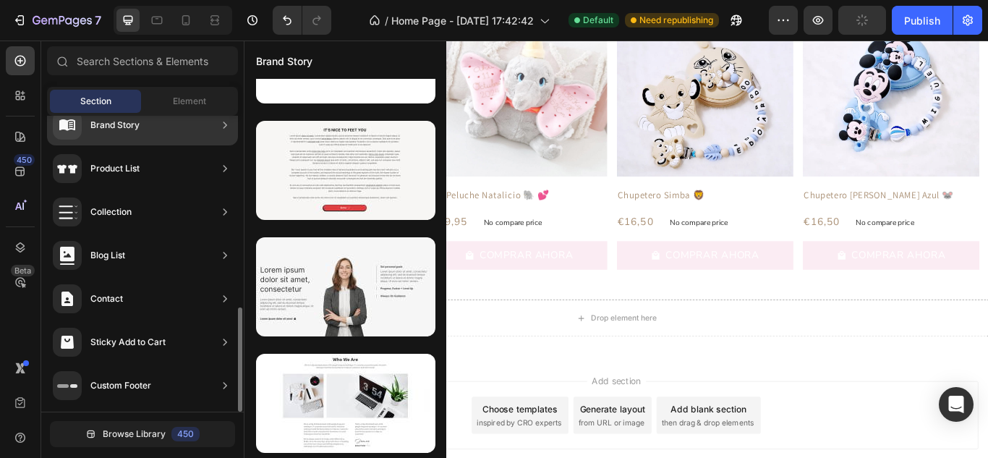
scroll to position [195, 0]
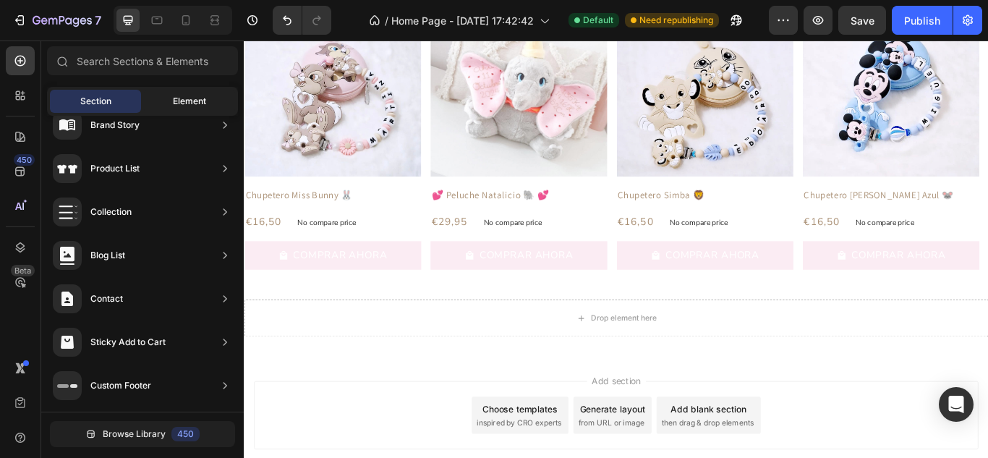
click at [188, 107] on span "Element" at bounding box center [189, 101] width 33 height 13
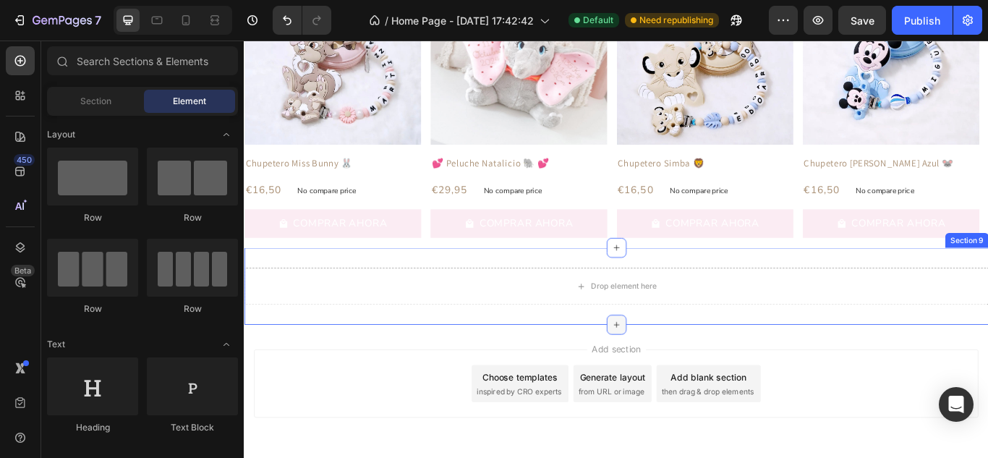
scroll to position [2253, 0]
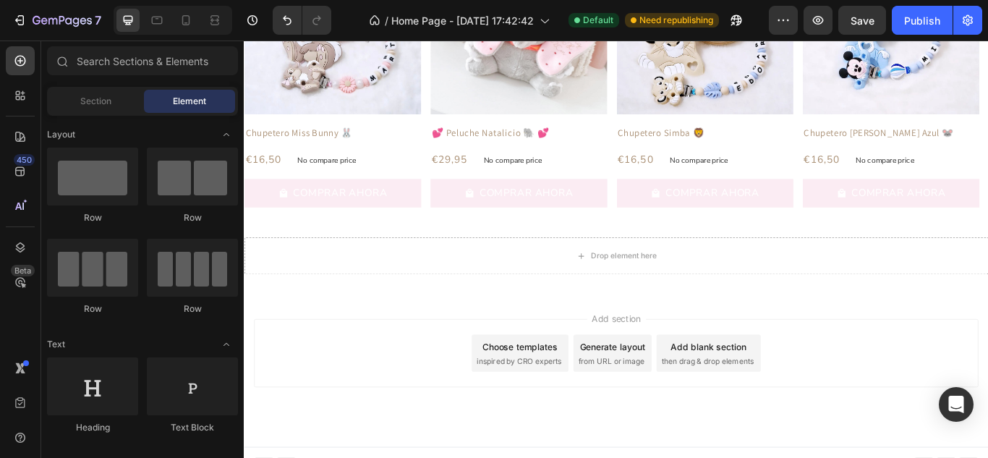
click at [672, 404] on div "Generate layout from URL or image" at bounding box center [673, 404] width 91 height 43
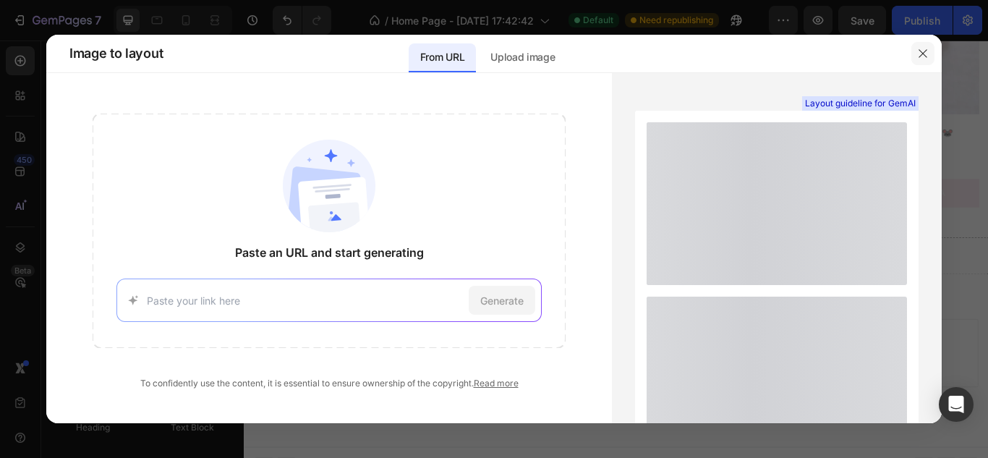
click at [927, 51] on icon "button" at bounding box center [923, 54] width 12 height 12
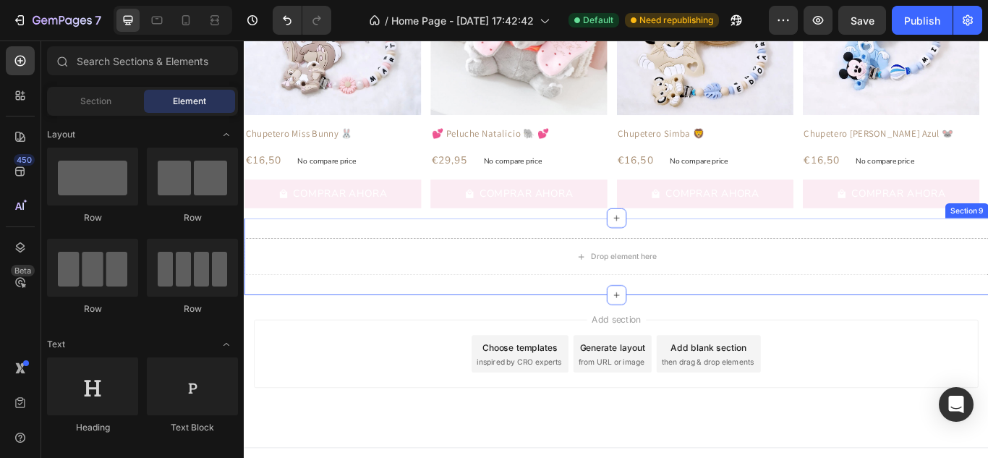
scroll to position [2271, 0]
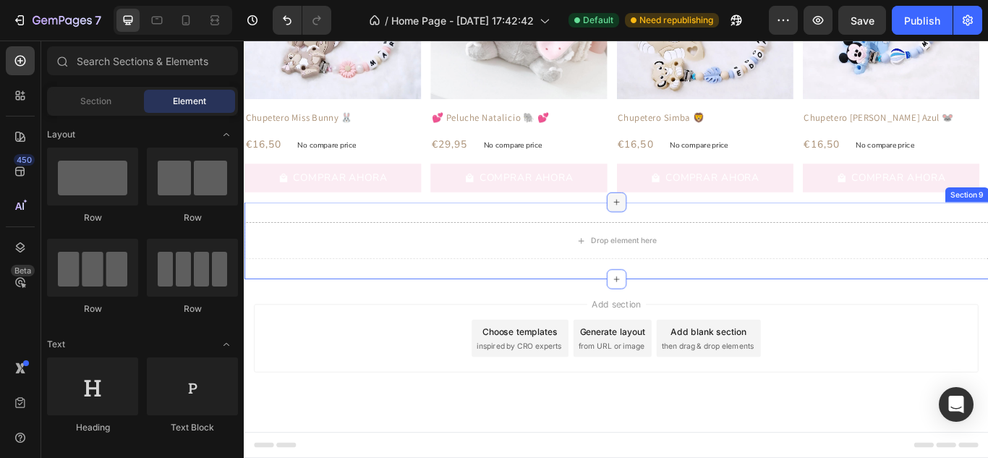
click at [672, 234] on icon at bounding box center [678, 230] width 12 height 12
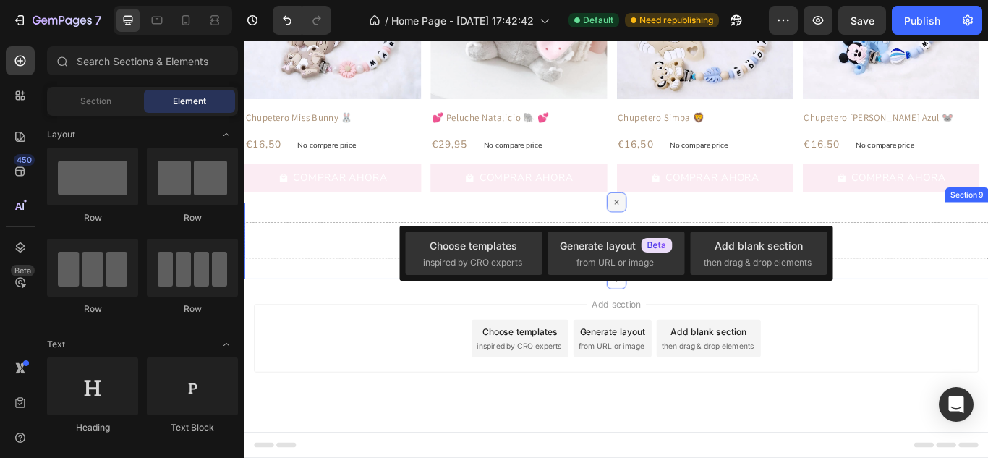
click at [668, 234] on div at bounding box center [677, 229] width 23 height 23
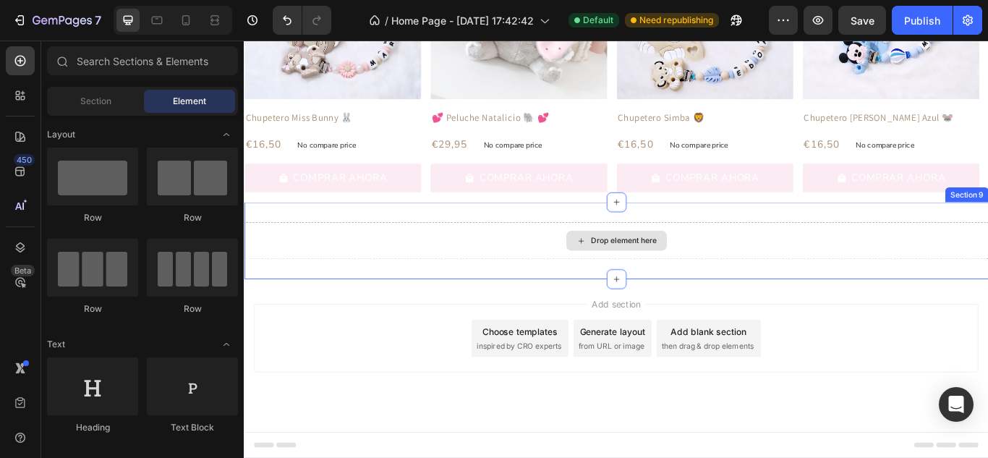
click at [668, 265] on div "Drop element here" at bounding box center [677, 274] width 117 height 23
click at [666, 265] on div "Drop element here" at bounding box center [677, 274] width 117 height 23
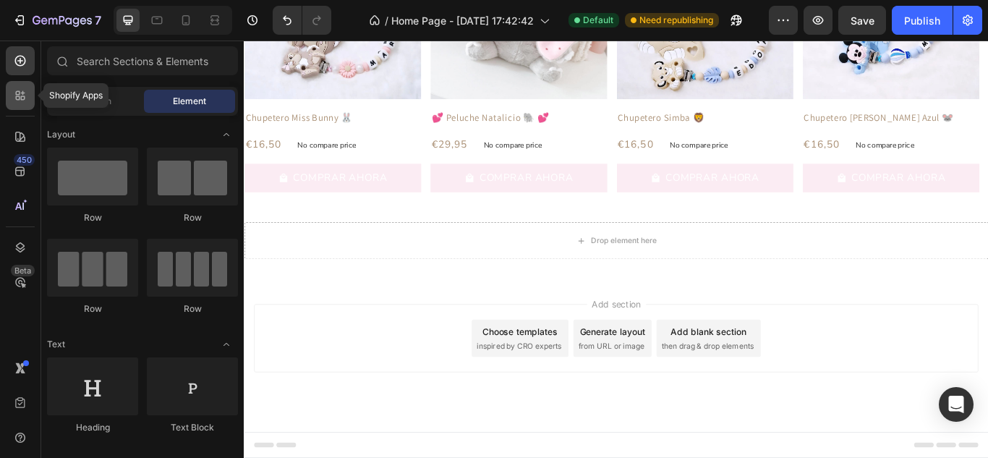
click at [14, 95] on icon at bounding box center [20, 95] width 14 height 14
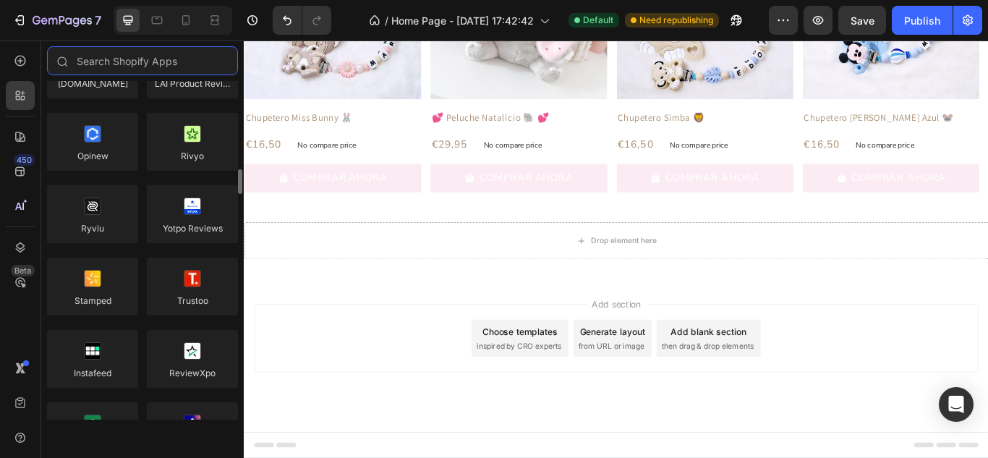
scroll to position [289, 0]
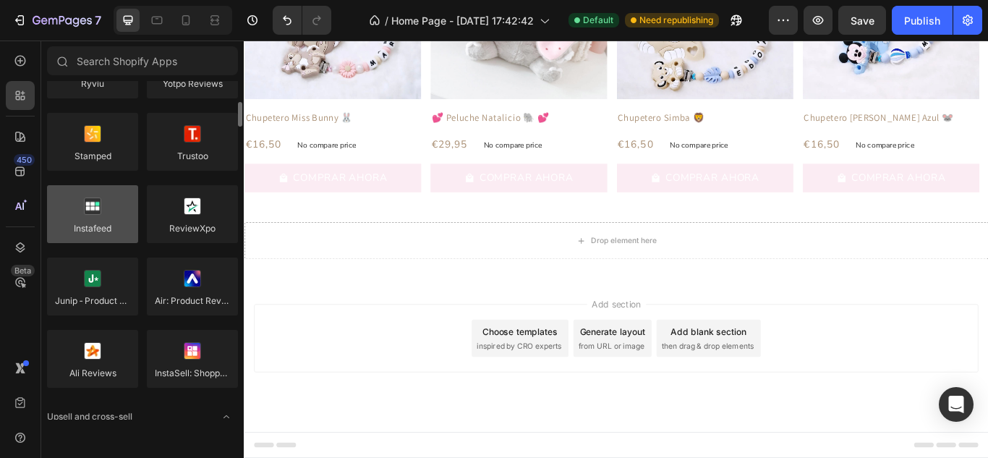
click at [111, 217] on div at bounding box center [92, 214] width 91 height 58
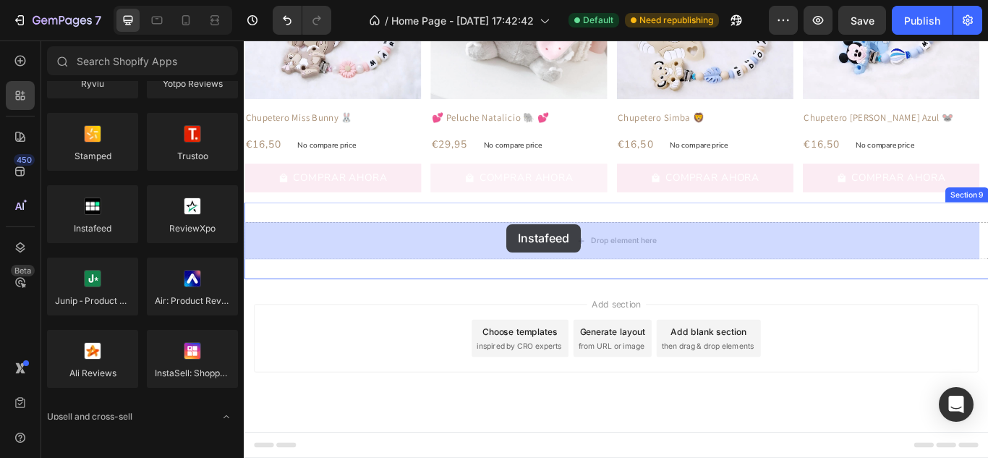
drag, startPoint x: 334, startPoint y: 264, endPoint x: 546, endPoint y: 254, distance: 212.2
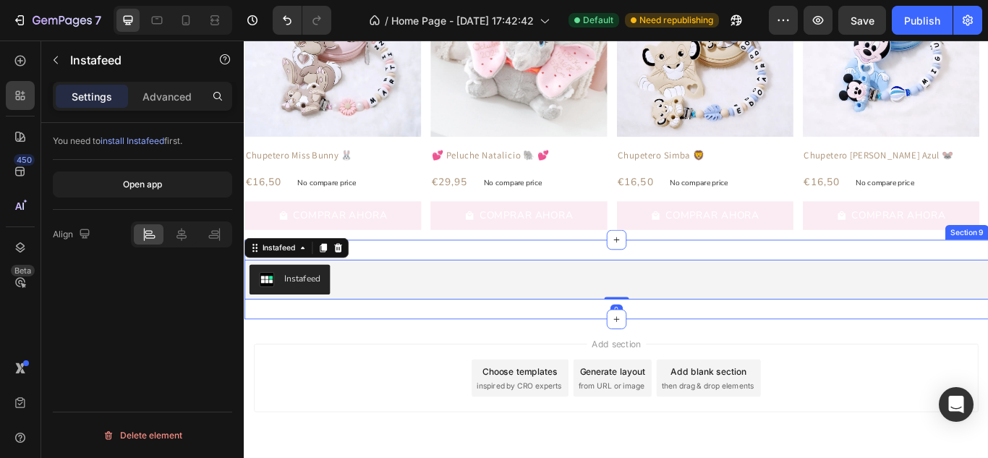
scroll to position [2271, 0]
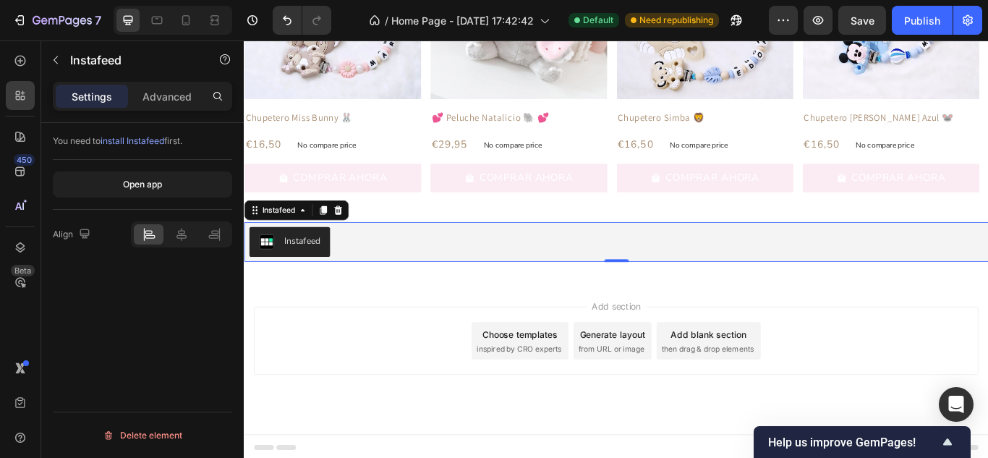
click at [377, 267] on div "Instafeed" at bounding box center [678, 275] width 857 height 35
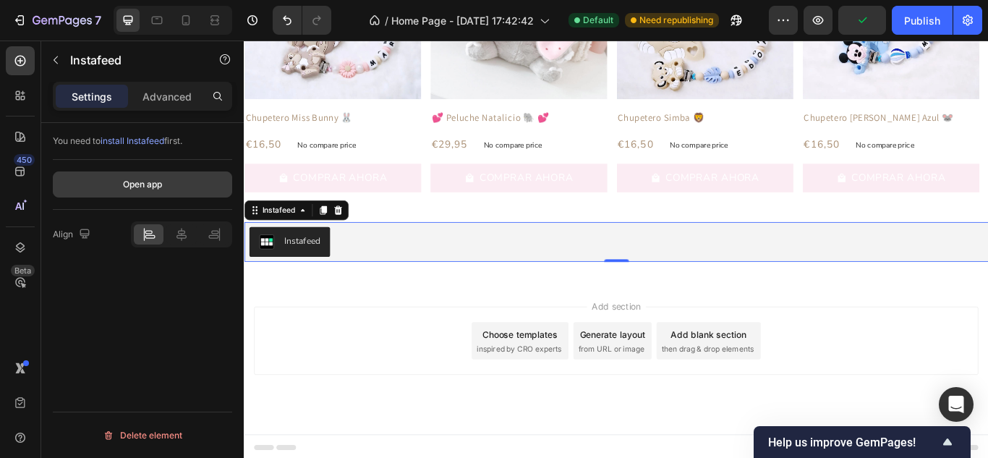
click at [158, 182] on div "Open app" at bounding box center [142, 184] width 39 height 13
click at [469, 275] on div "Instafeed" at bounding box center [678, 275] width 857 height 35
click at [205, 145] on div "You need to install Instafeed first." at bounding box center [142, 141] width 179 height 13
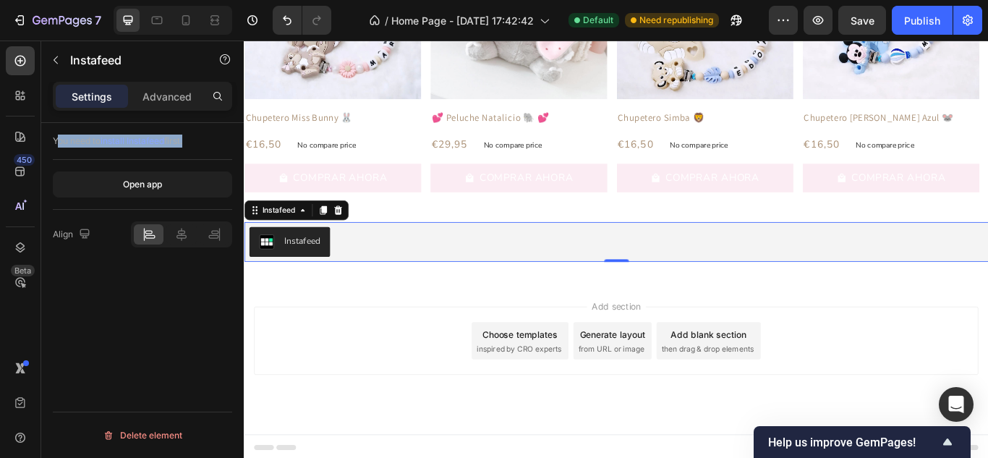
click at [205, 145] on div "You need to install Instafeed first." at bounding box center [142, 141] width 179 height 13
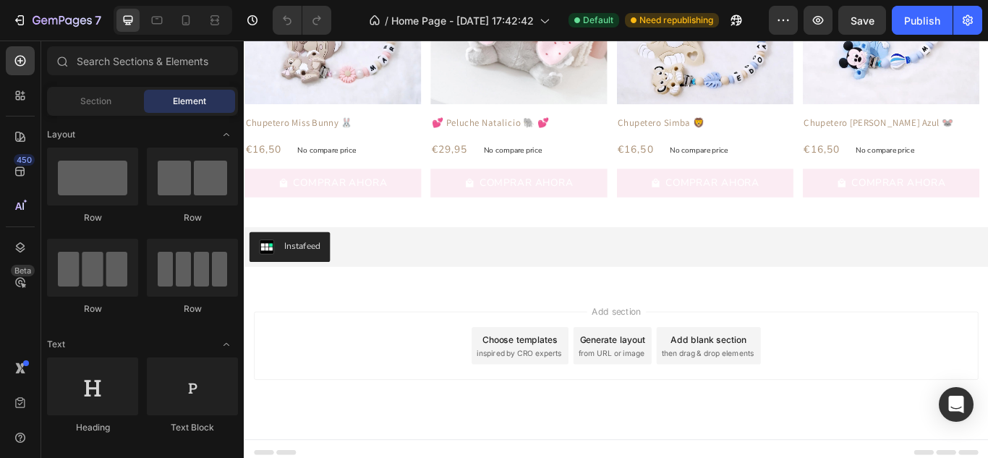
scroll to position [2269, 0]
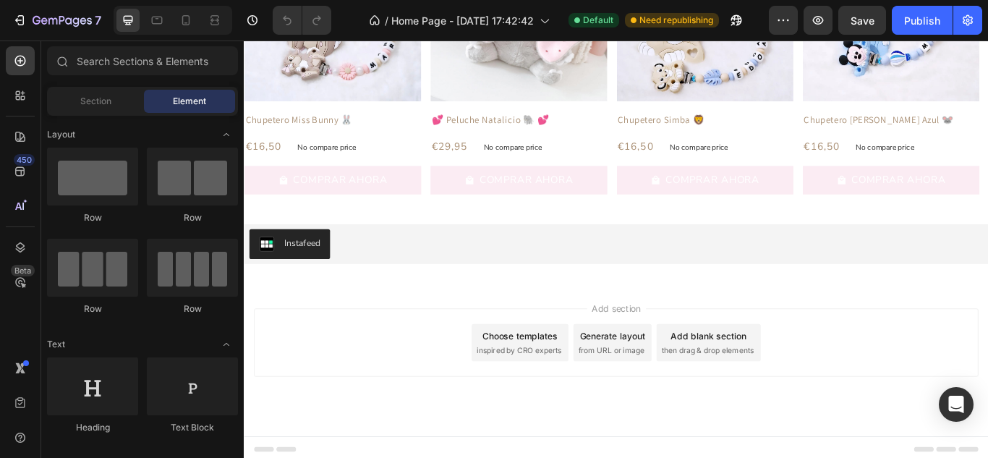
click at [667, 352] on span "Add section" at bounding box center [678, 352] width 69 height 15
click at [794, 394] on div "Add blank section then drag & drop elements" at bounding box center [786, 392] width 122 height 43
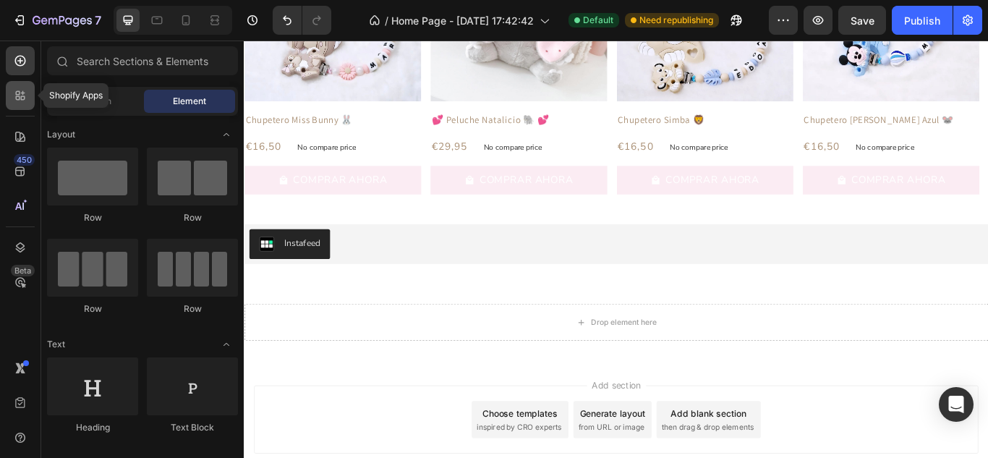
click at [20, 95] on icon at bounding box center [20, 95] width 14 height 14
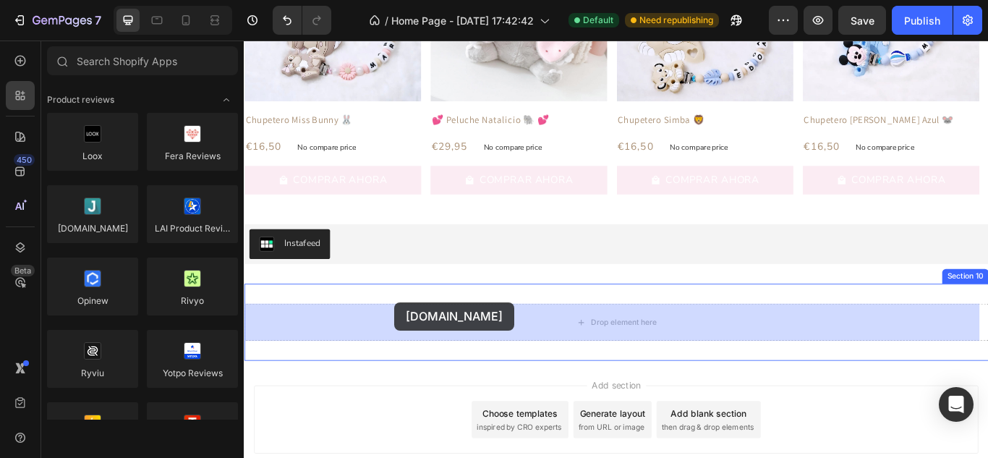
drag, startPoint x: 342, startPoint y: 263, endPoint x: 412, endPoint y: 341, distance: 105.0
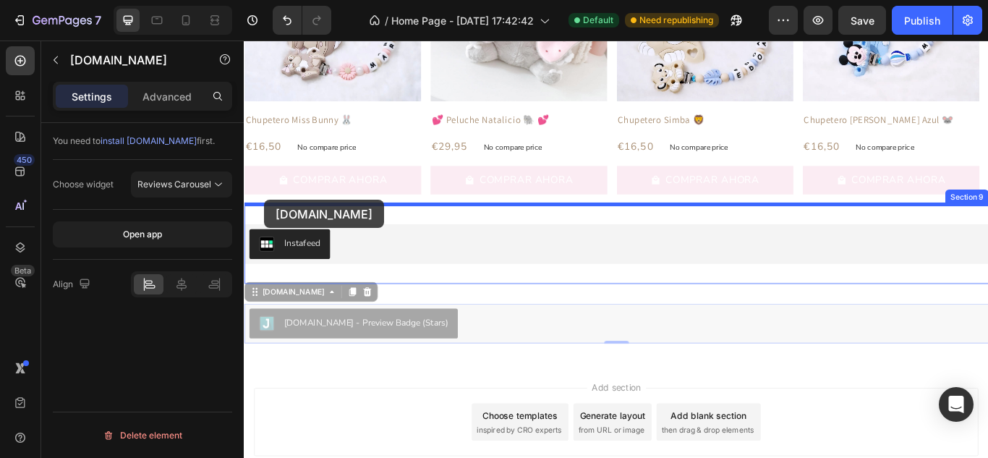
drag, startPoint x: 253, startPoint y: 333, endPoint x: 268, endPoint y: 226, distance: 107.3
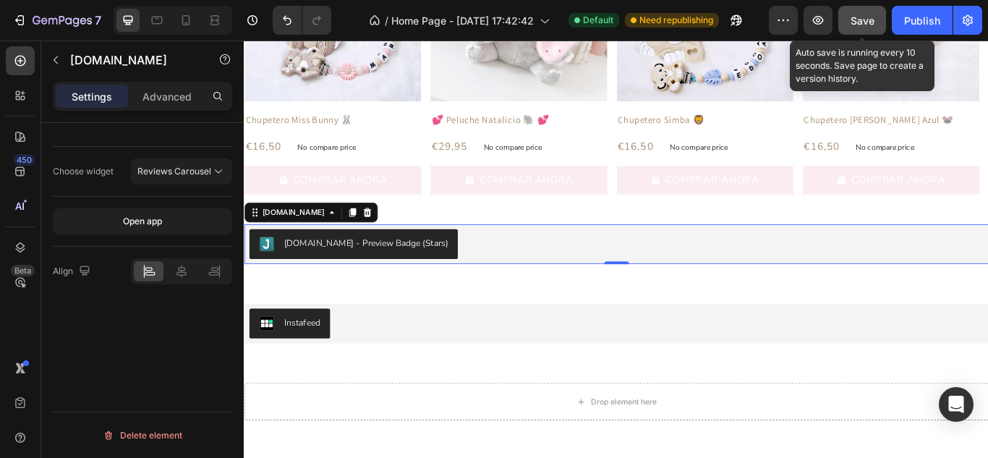
click at [865, 23] on span "Save" at bounding box center [863, 20] width 24 height 12
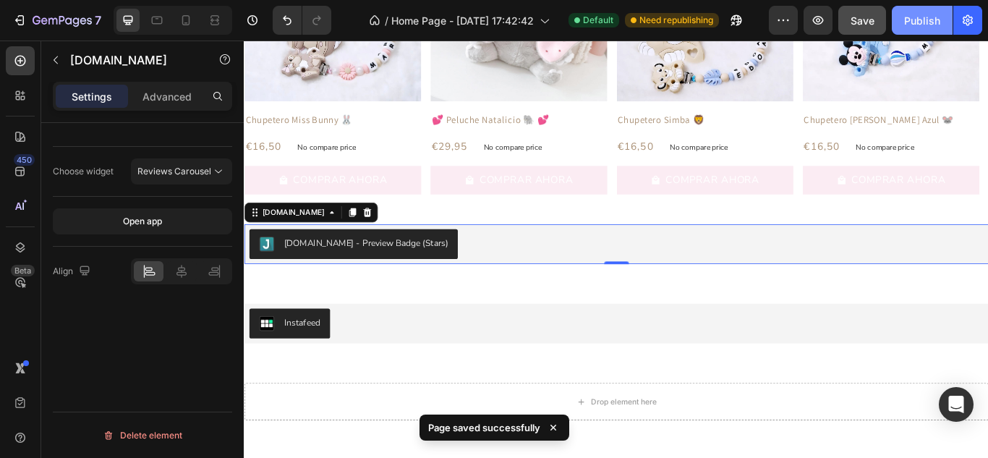
click at [918, 14] on div "Publish" at bounding box center [922, 20] width 36 height 15
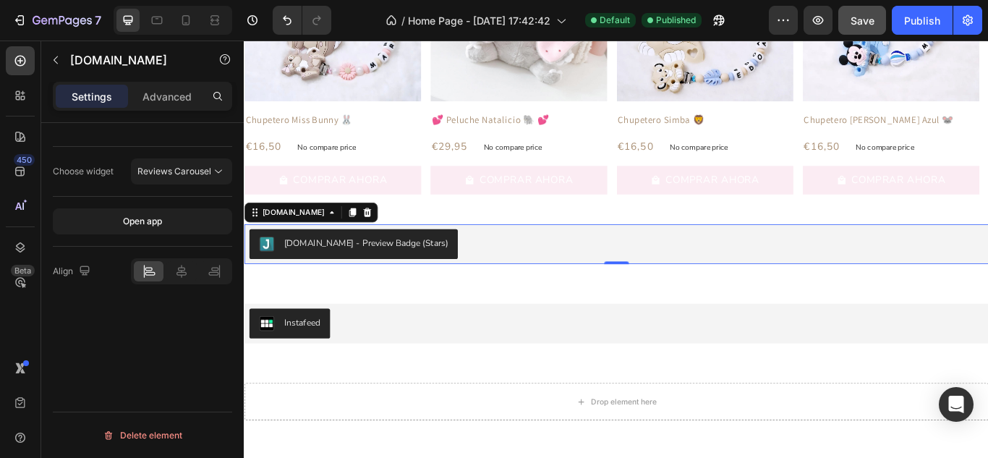
click at [362, 276] on div "[DOMAIN_NAME] - Preview Badge (Stars)" at bounding box center [385, 276] width 191 height 15
click at [159, 175] on span "Reviews Carousel" at bounding box center [174, 171] width 74 height 11
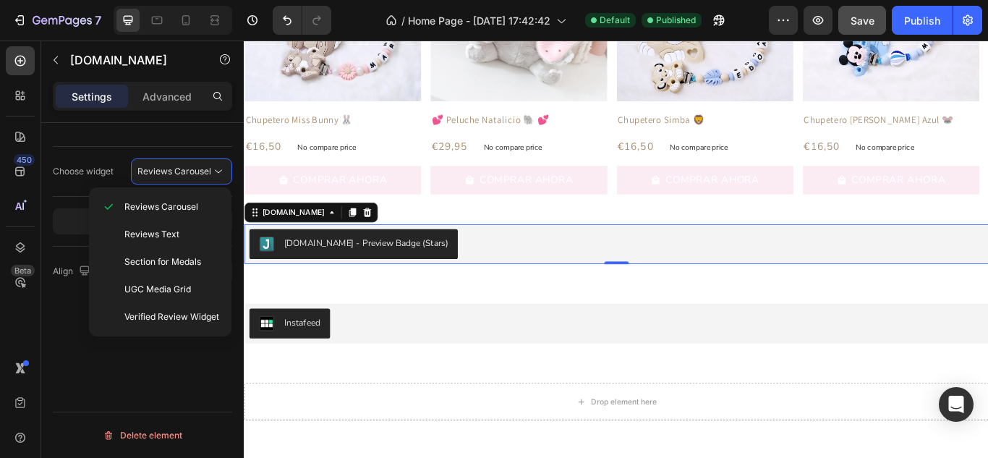
click at [80, 178] on div "Choose widget" at bounding box center [83, 171] width 61 height 23
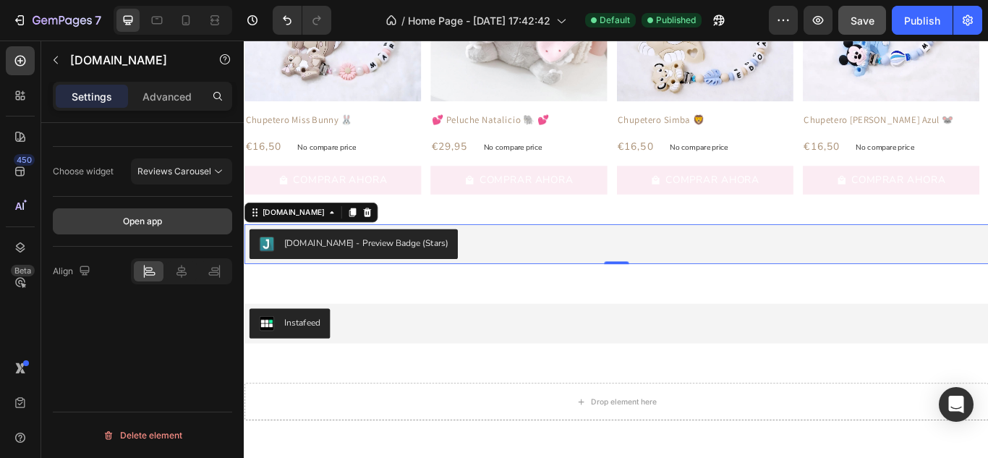
click at [121, 215] on button "Open app" at bounding box center [142, 221] width 179 height 26
click at [443, 273] on div "[DOMAIN_NAME] - Preview Badge (Stars)" at bounding box center [385, 276] width 191 height 15
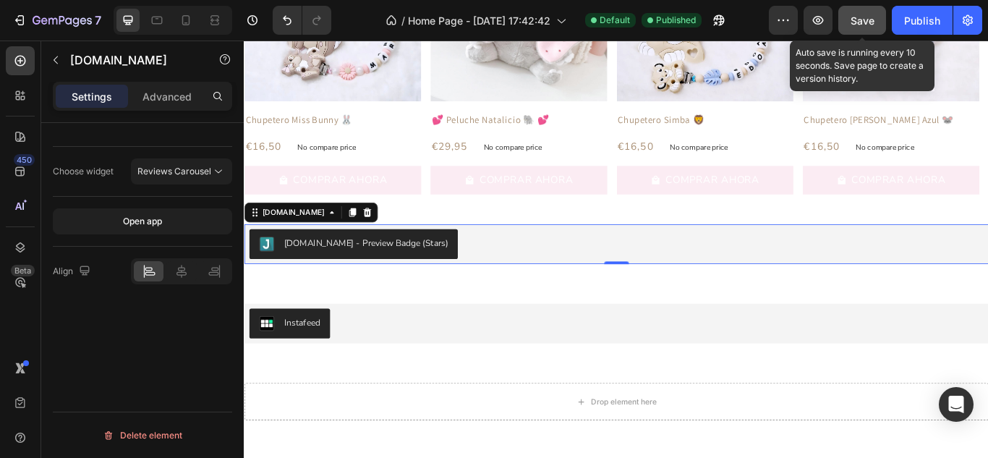
click at [870, 17] on span "Save" at bounding box center [863, 20] width 24 height 12
click at [182, 169] on span "Reviews Carousel" at bounding box center [174, 171] width 74 height 11
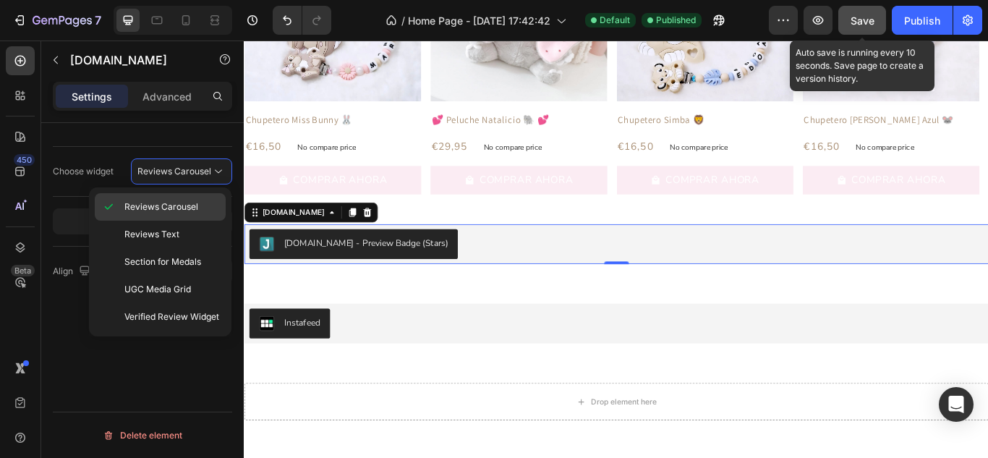
click at [167, 205] on span "Reviews Carousel" at bounding box center [161, 206] width 74 height 13
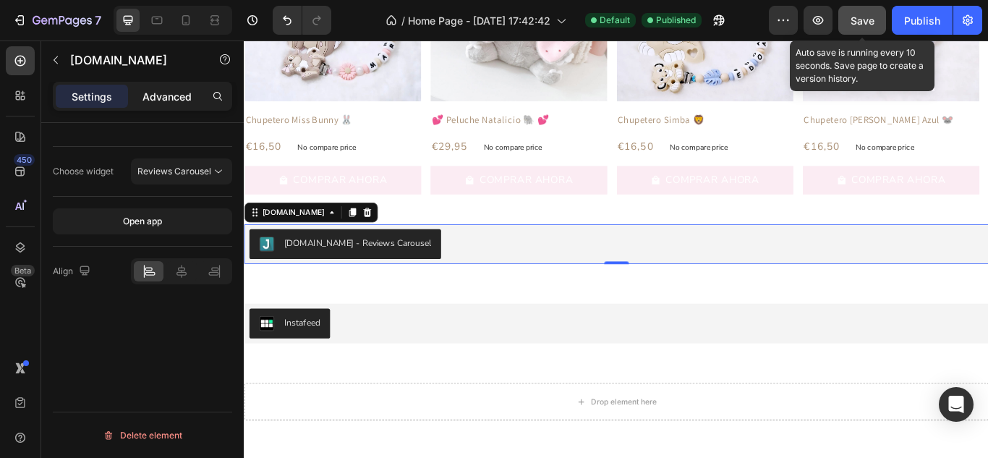
click at [173, 106] on div "Advanced" at bounding box center [167, 96] width 72 height 23
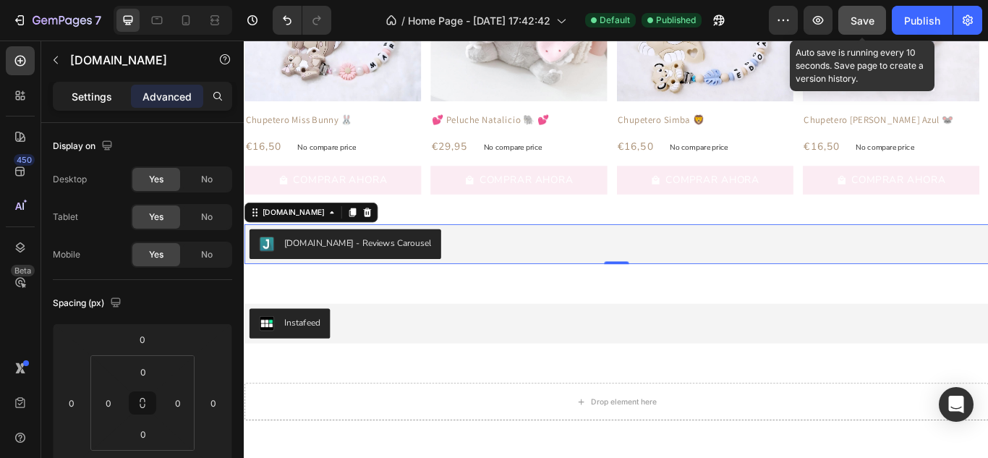
click at [106, 97] on p "Settings" at bounding box center [92, 96] width 41 height 15
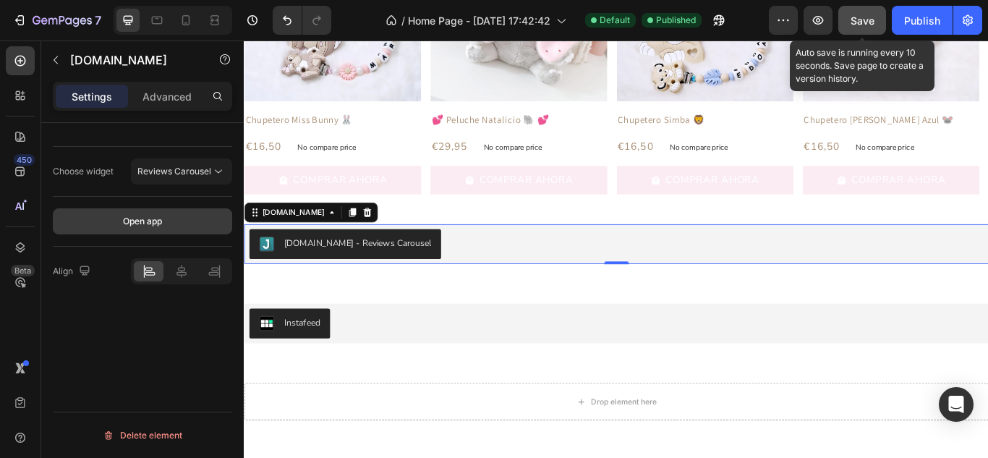
click at [157, 226] on div "Open app" at bounding box center [142, 221] width 39 height 13
